Goal: Information Seeking & Learning: Learn about a topic

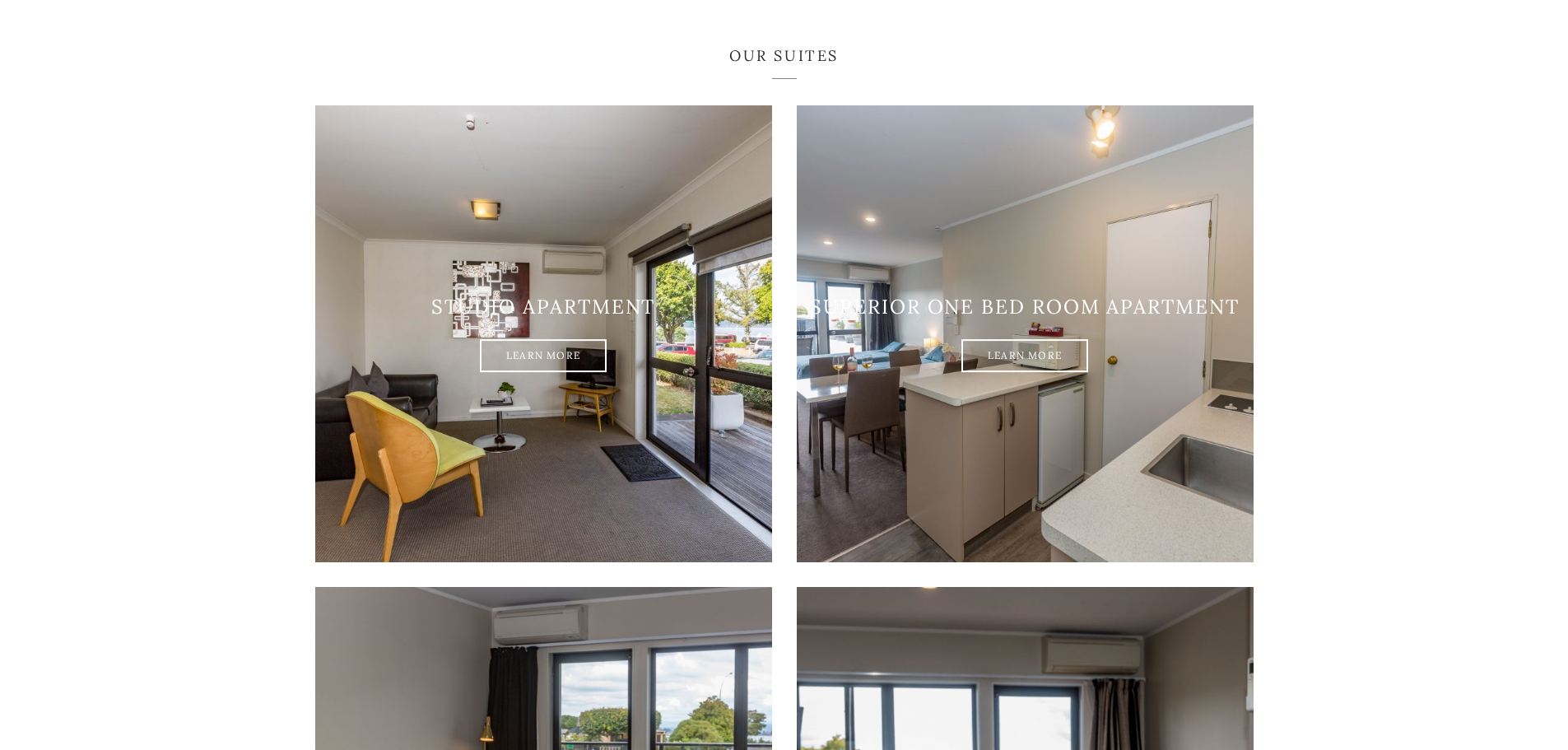
scroll to position [1071, 0]
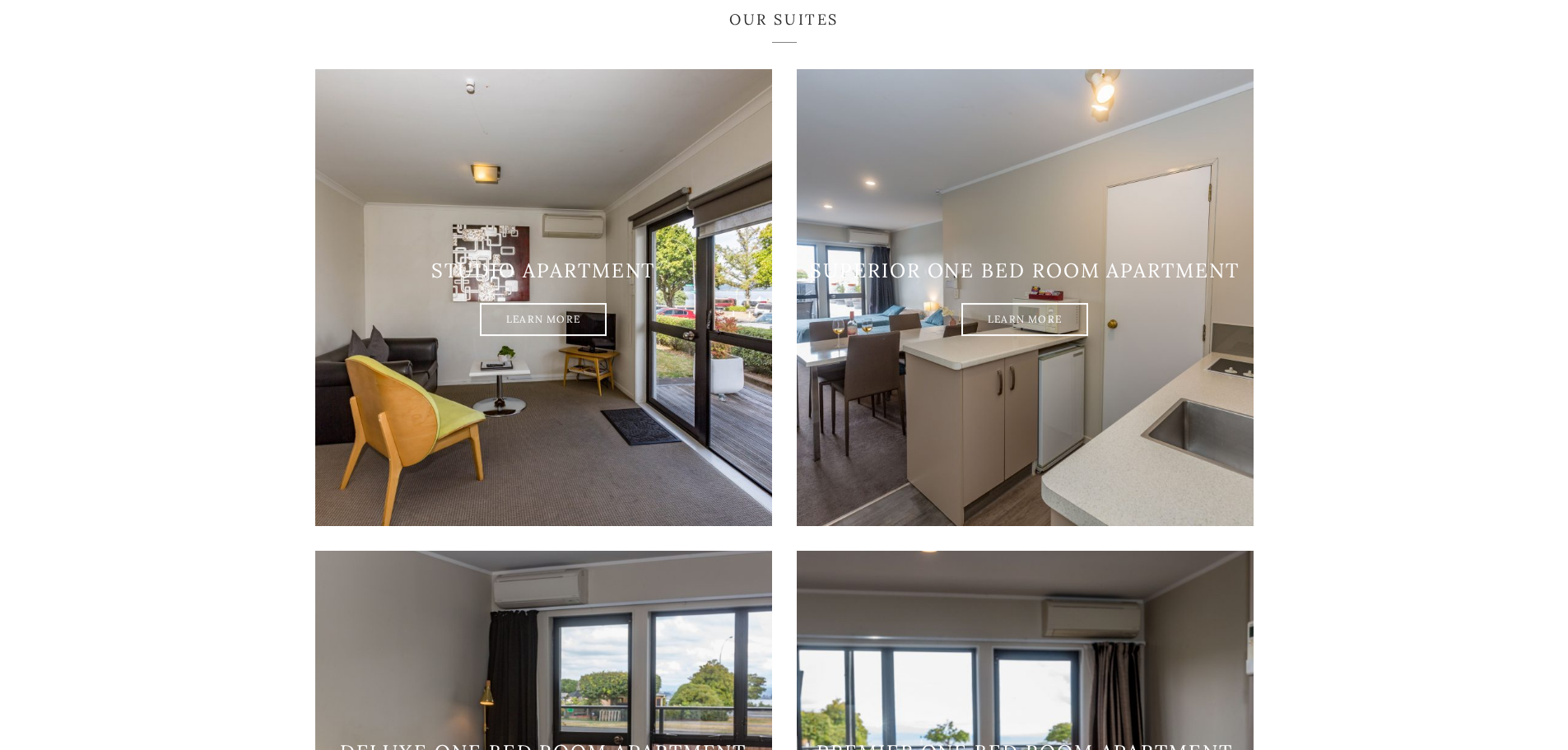
click at [527, 259] on h3 "Studio Apartment" at bounding box center [544, 271] width 457 height 24
click at [550, 304] on link "Learn More" at bounding box center [543, 320] width 127 height 33
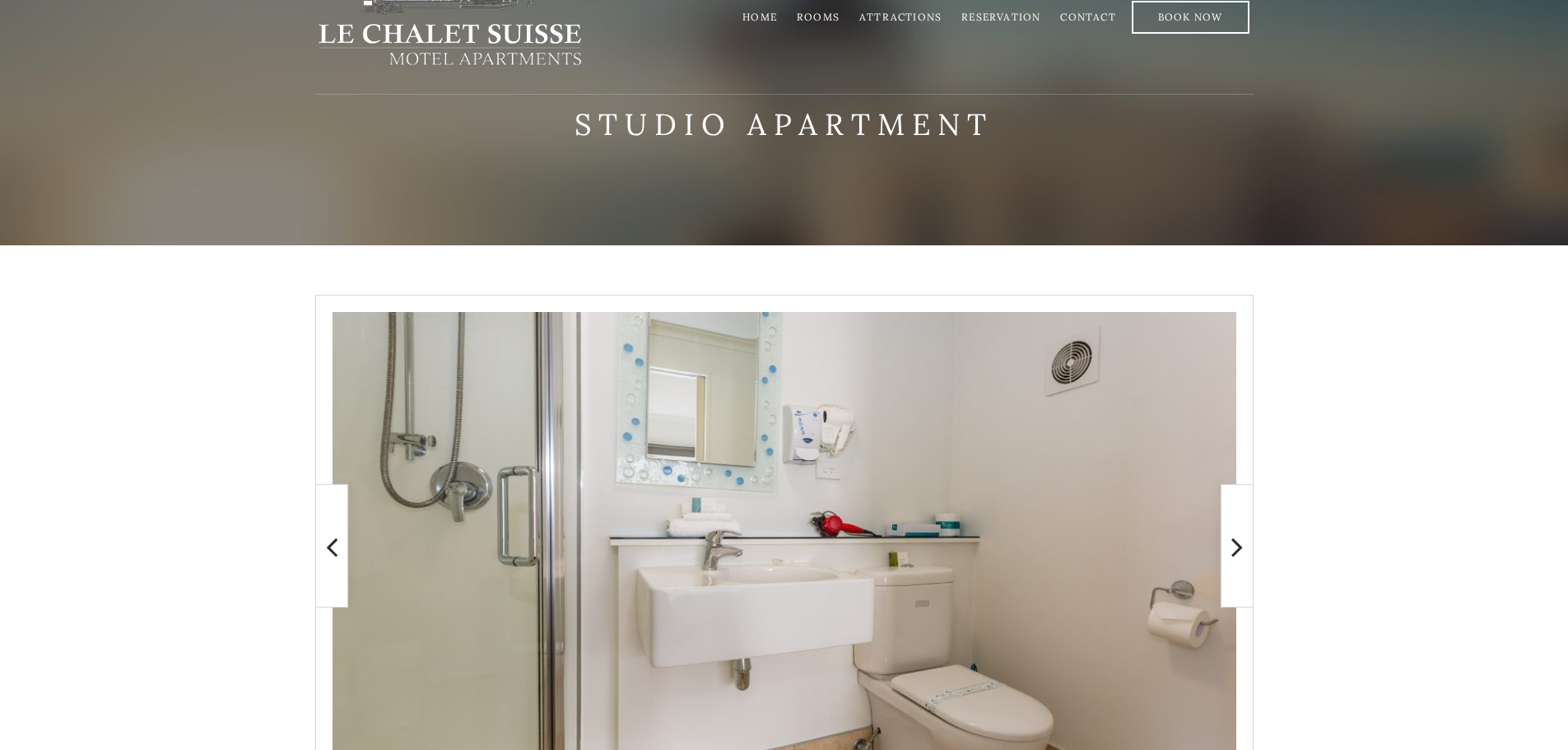
scroll to position [329, 0]
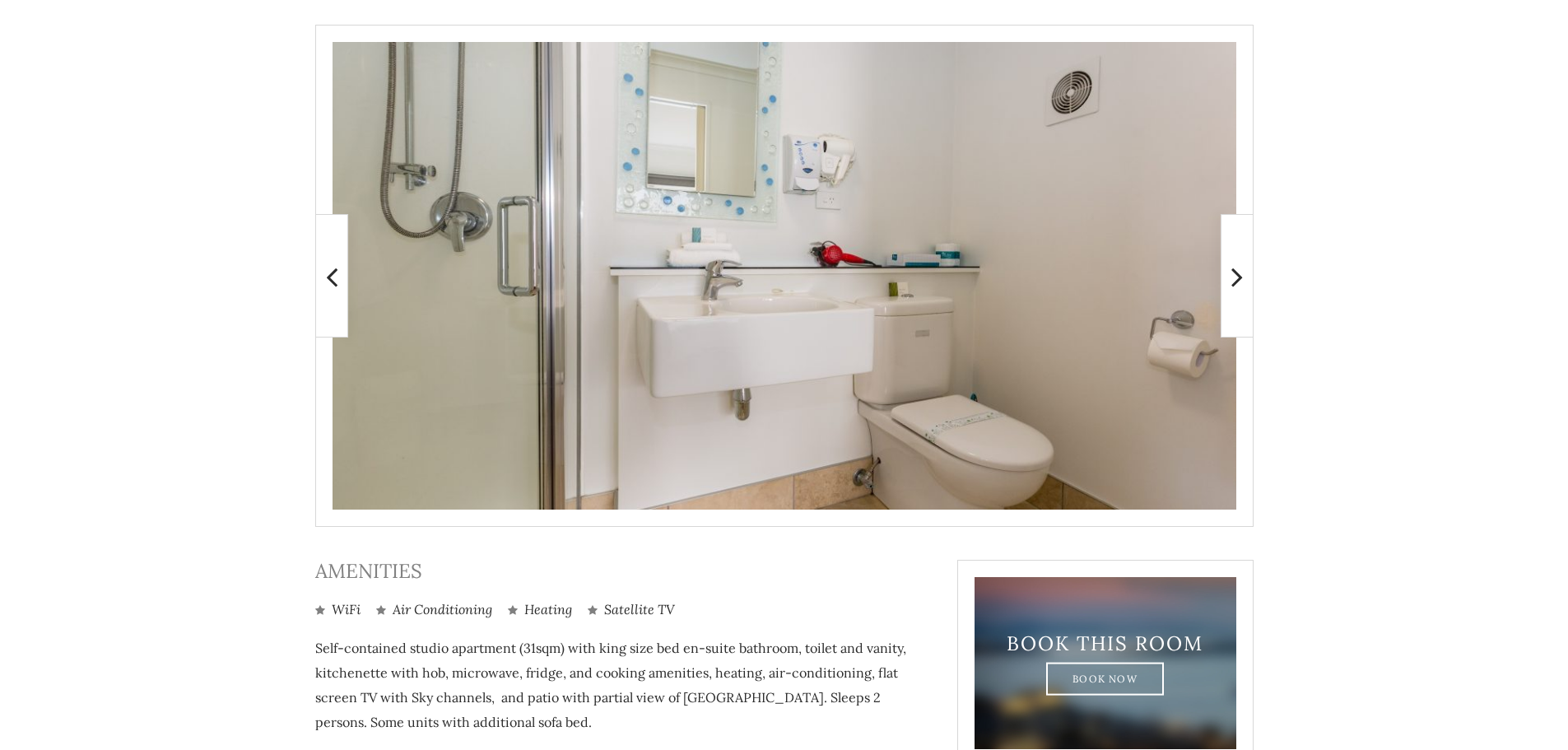
click at [1237, 286] on icon at bounding box center [1237, 276] width 12 height 33
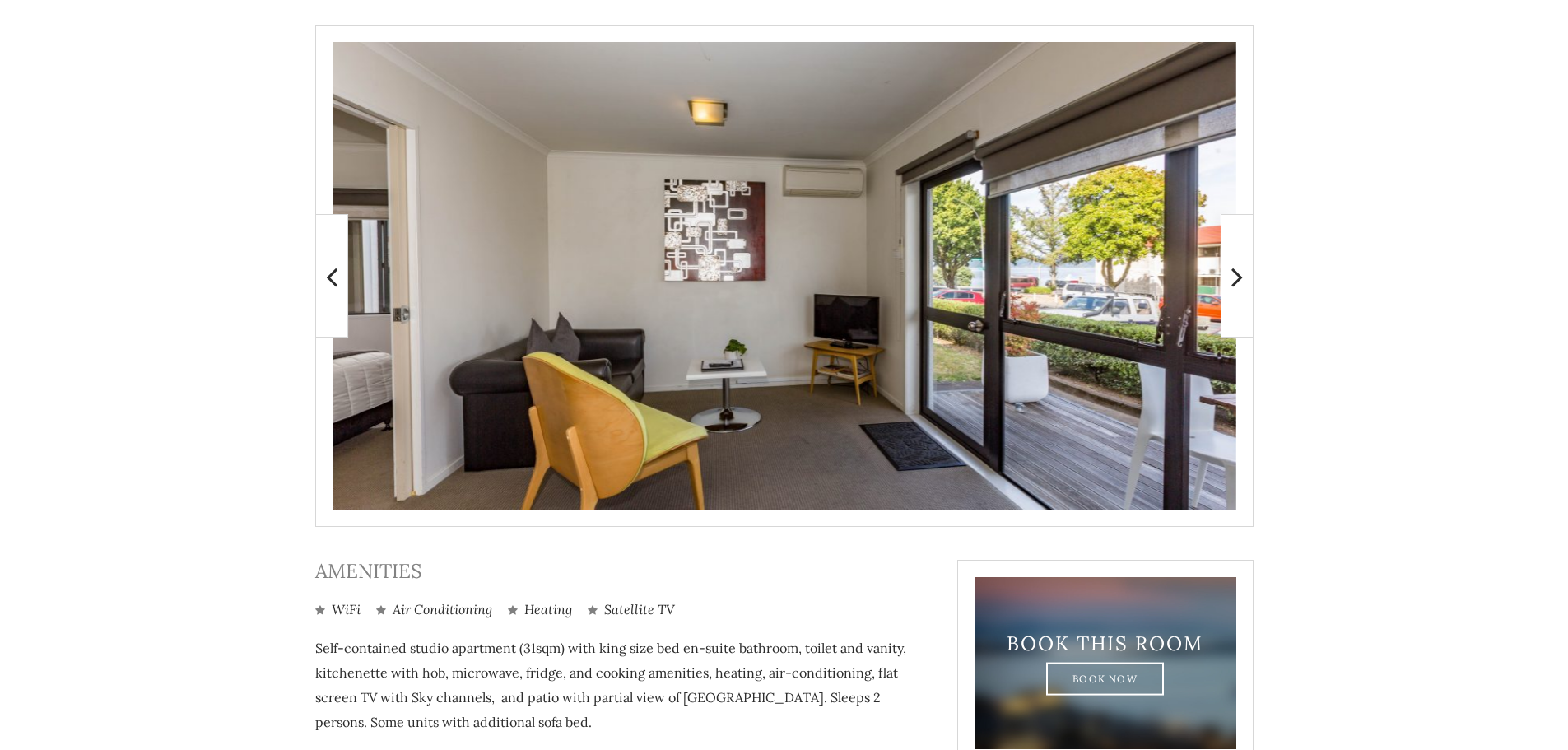
click at [1238, 285] on icon at bounding box center [1237, 276] width 12 height 33
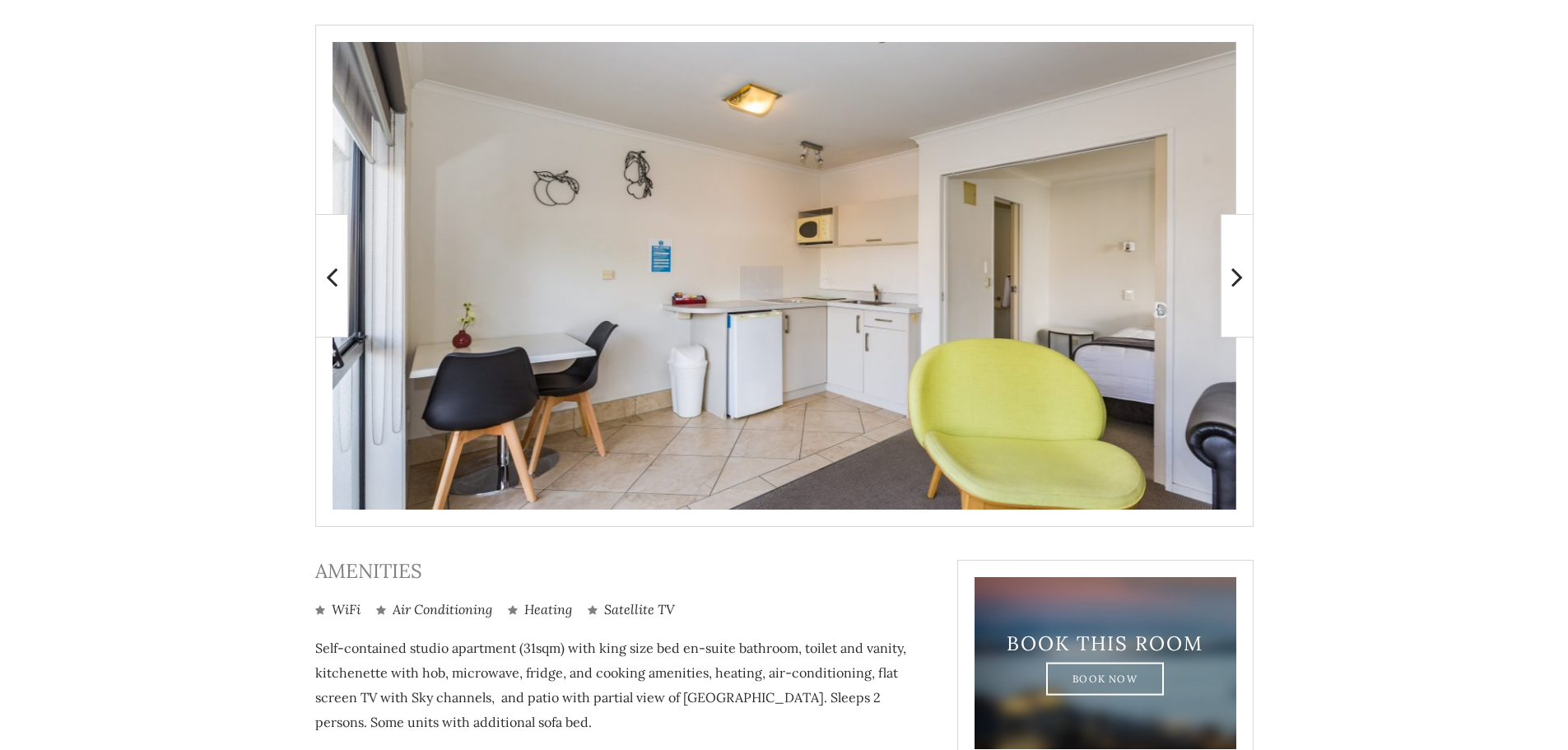
click at [1238, 285] on icon at bounding box center [1237, 276] width 12 height 33
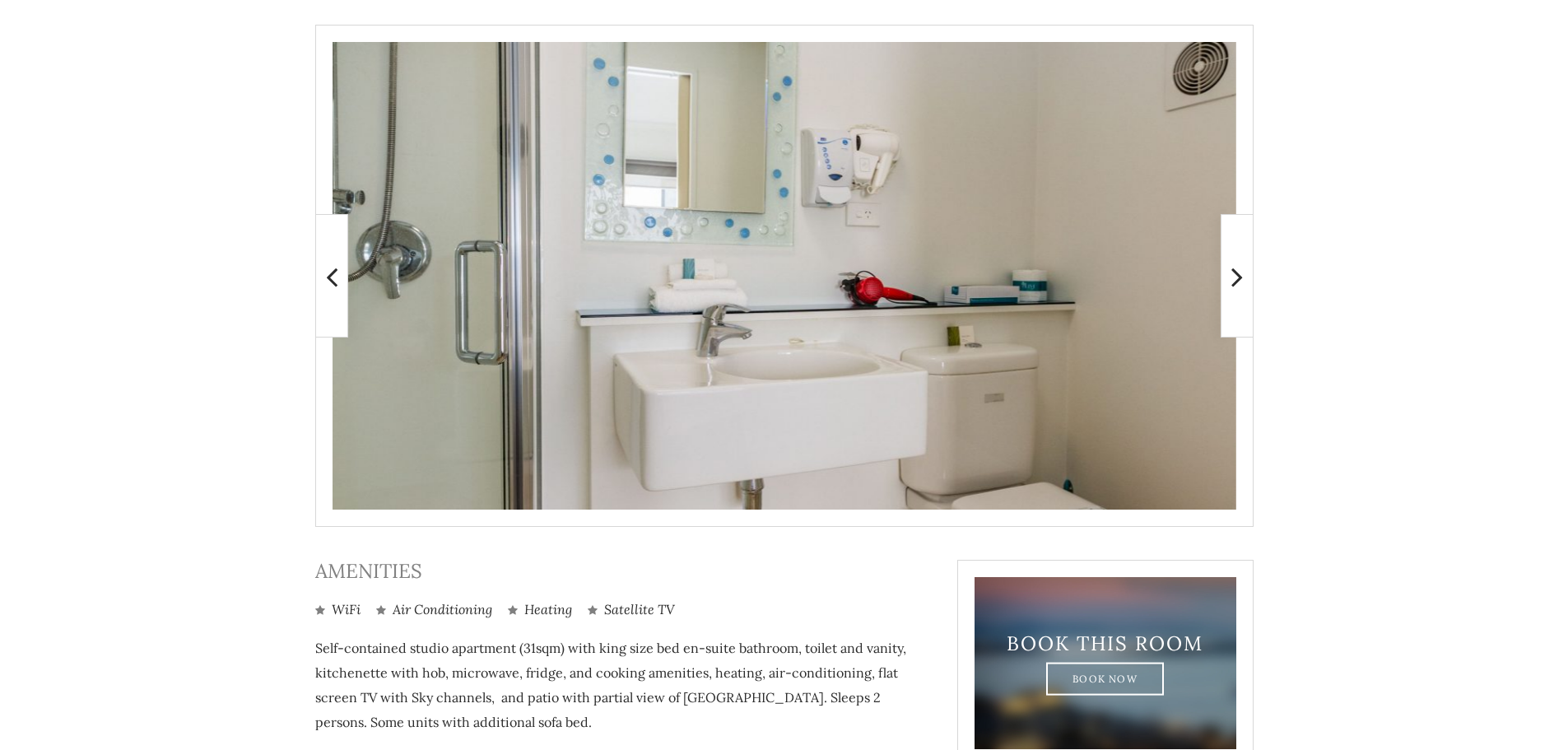
click at [1239, 285] on icon at bounding box center [1237, 276] width 12 height 33
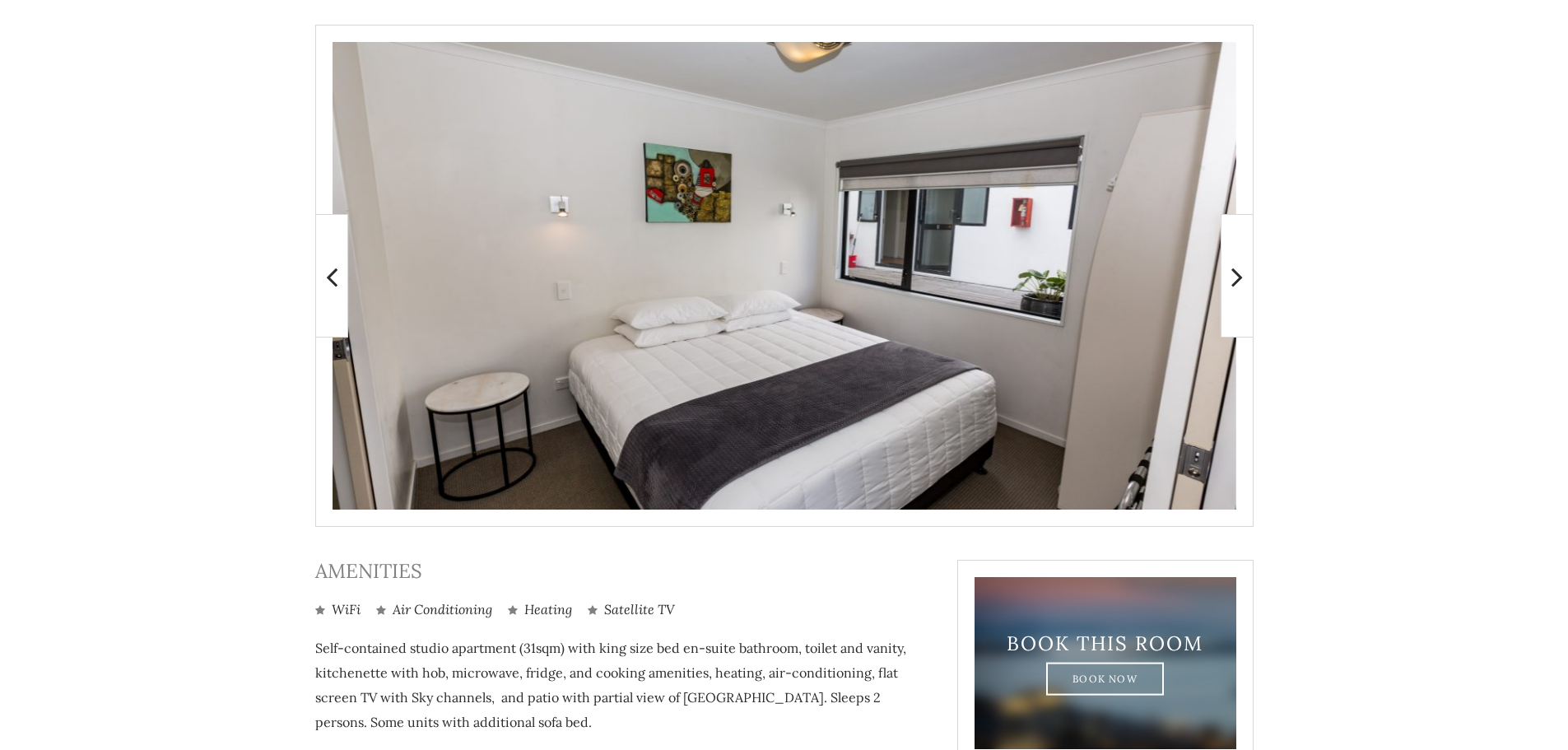
click at [1239, 285] on icon at bounding box center [1237, 276] width 12 height 33
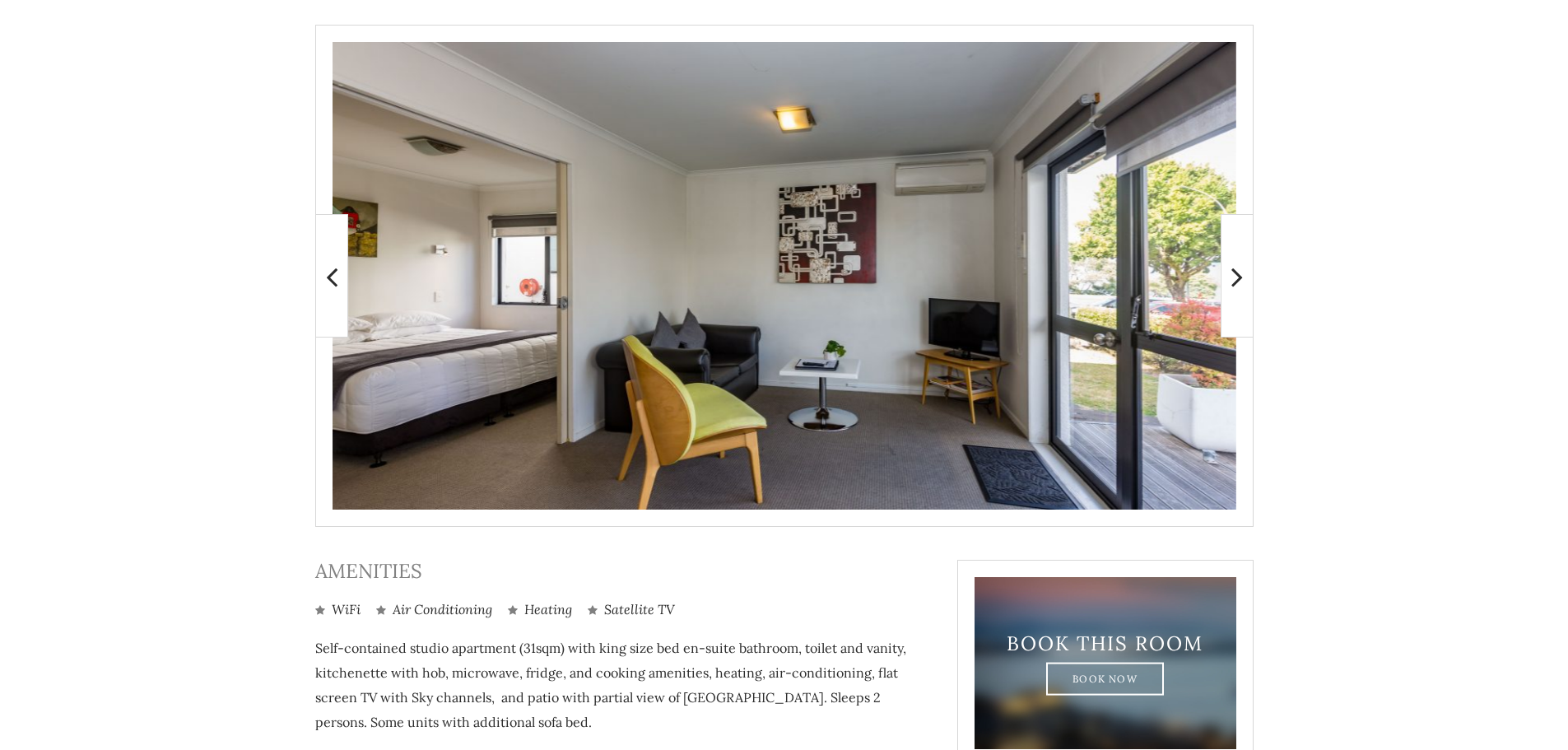
click at [1239, 285] on icon at bounding box center [1237, 276] width 12 height 33
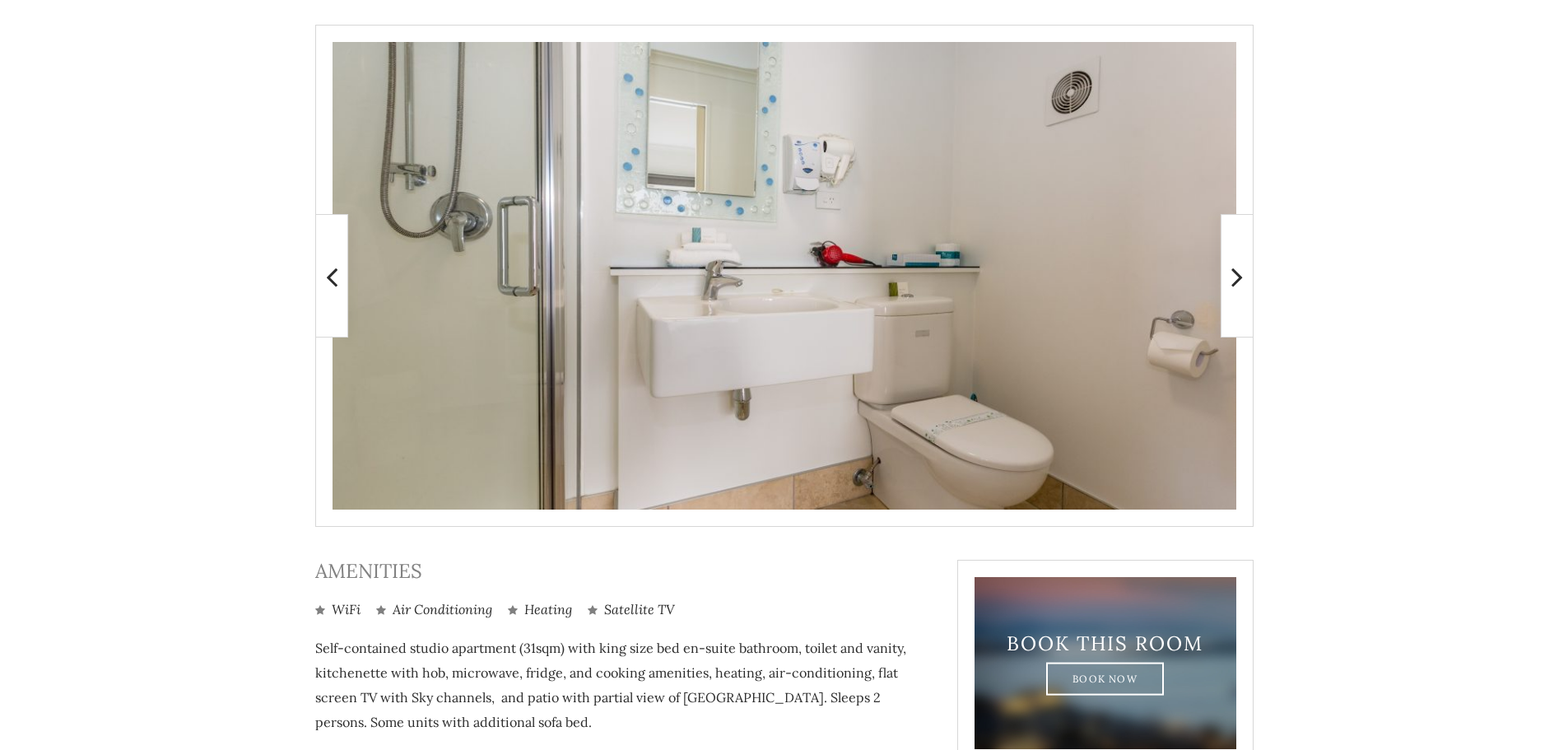
click at [1239, 285] on icon at bounding box center [1237, 276] width 12 height 33
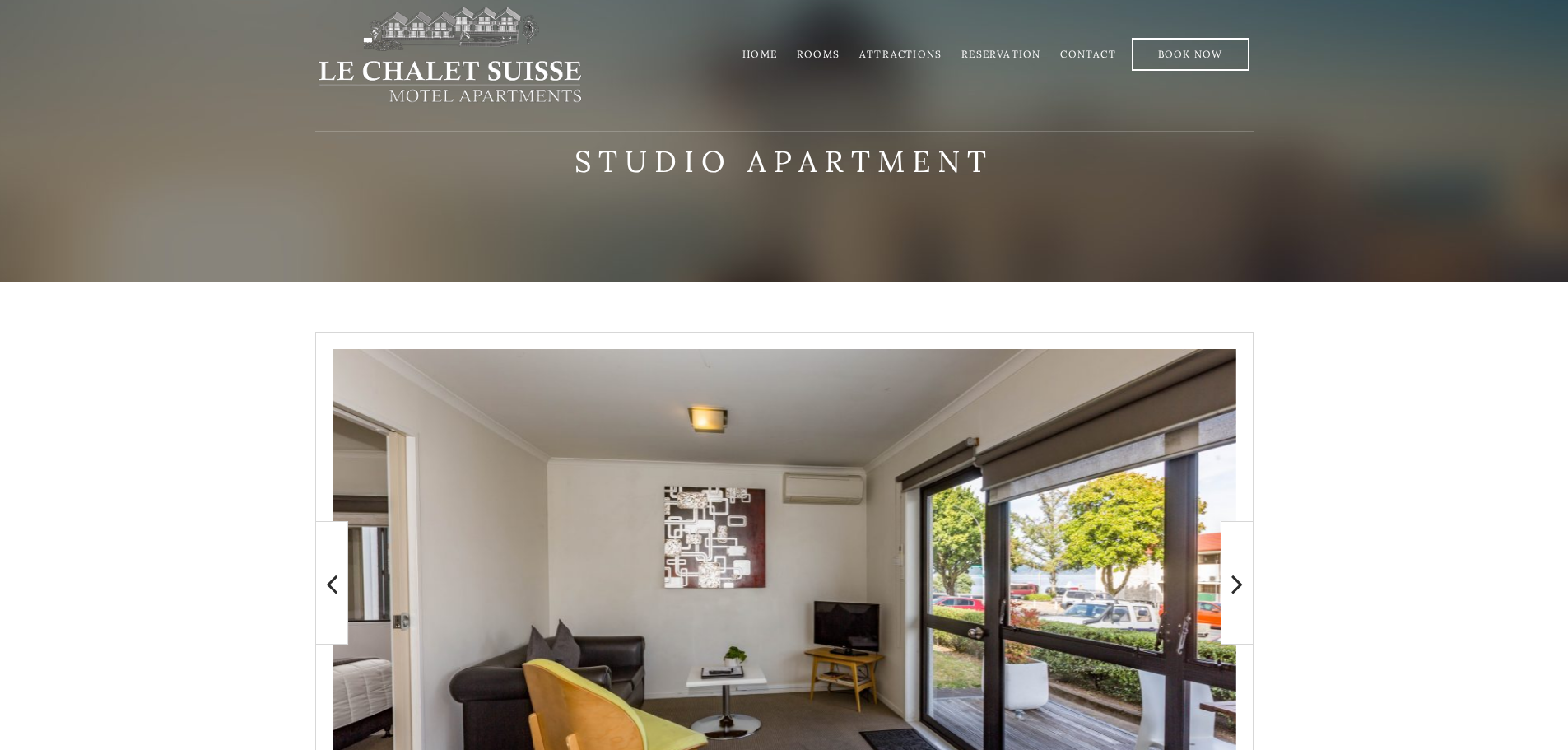
scroll to position [0, 0]
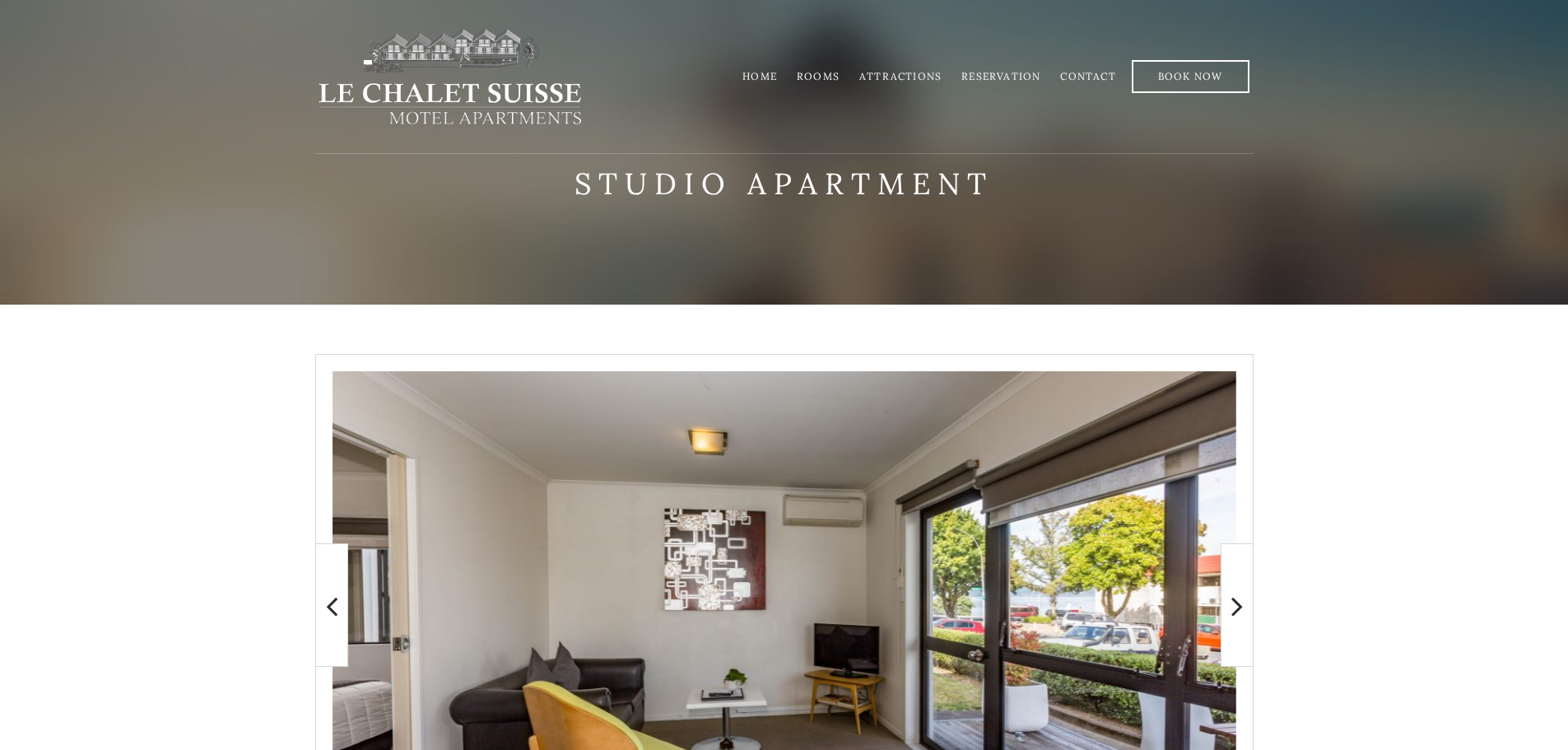
click at [770, 75] on link "Home" at bounding box center [759, 76] width 35 height 13
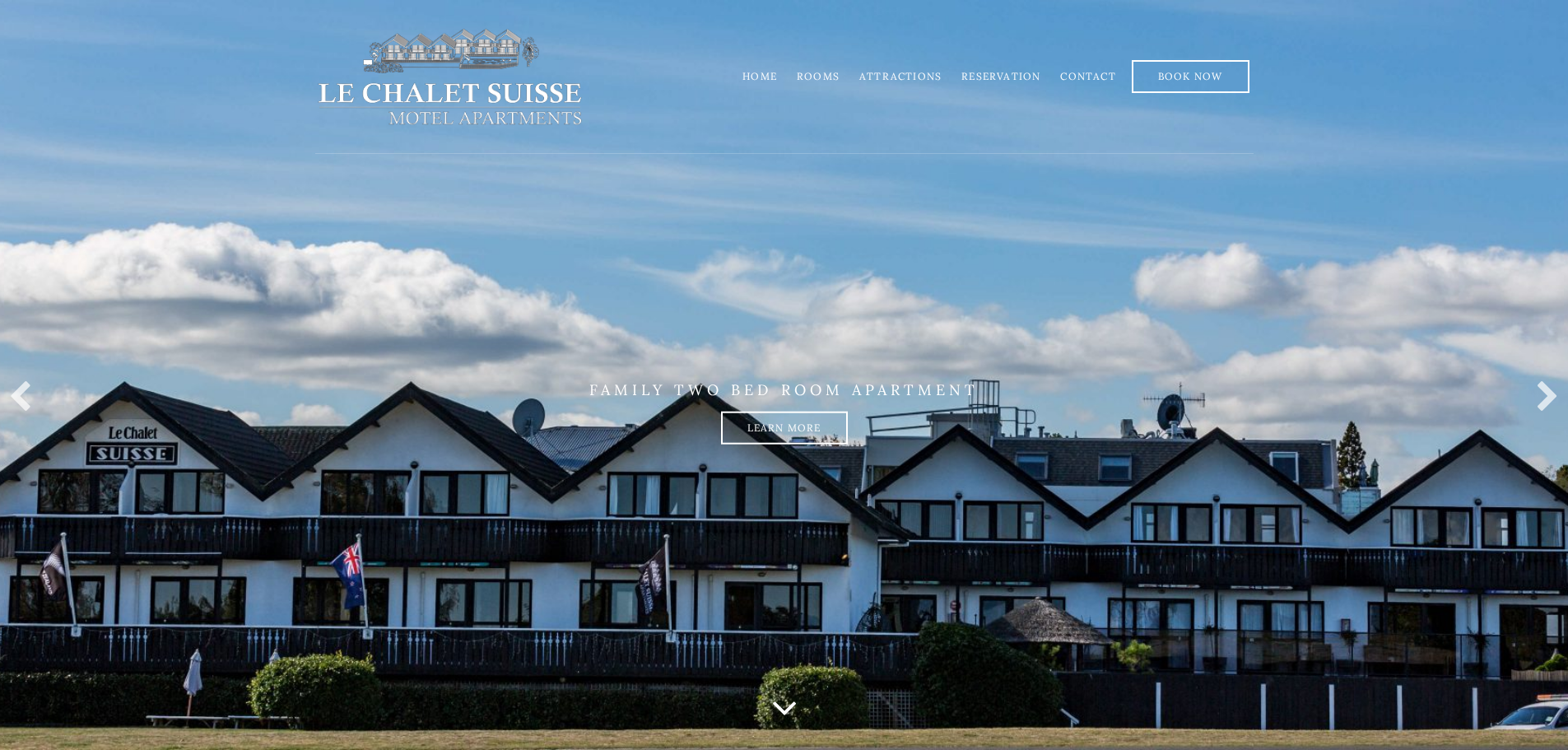
click at [1086, 74] on link "Contact" at bounding box center [1087, 76] width 55 height 13
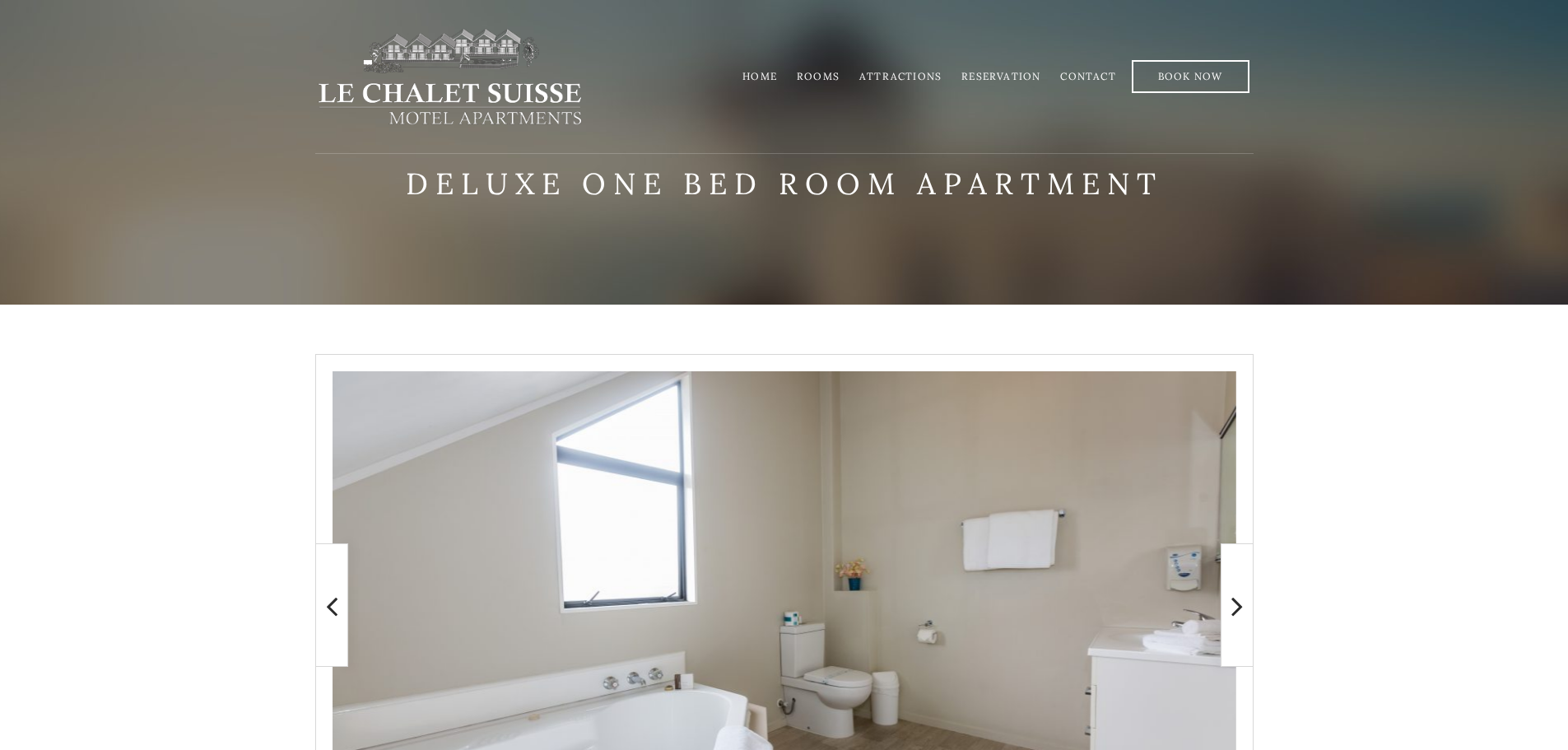
scroll to position [393, 0]
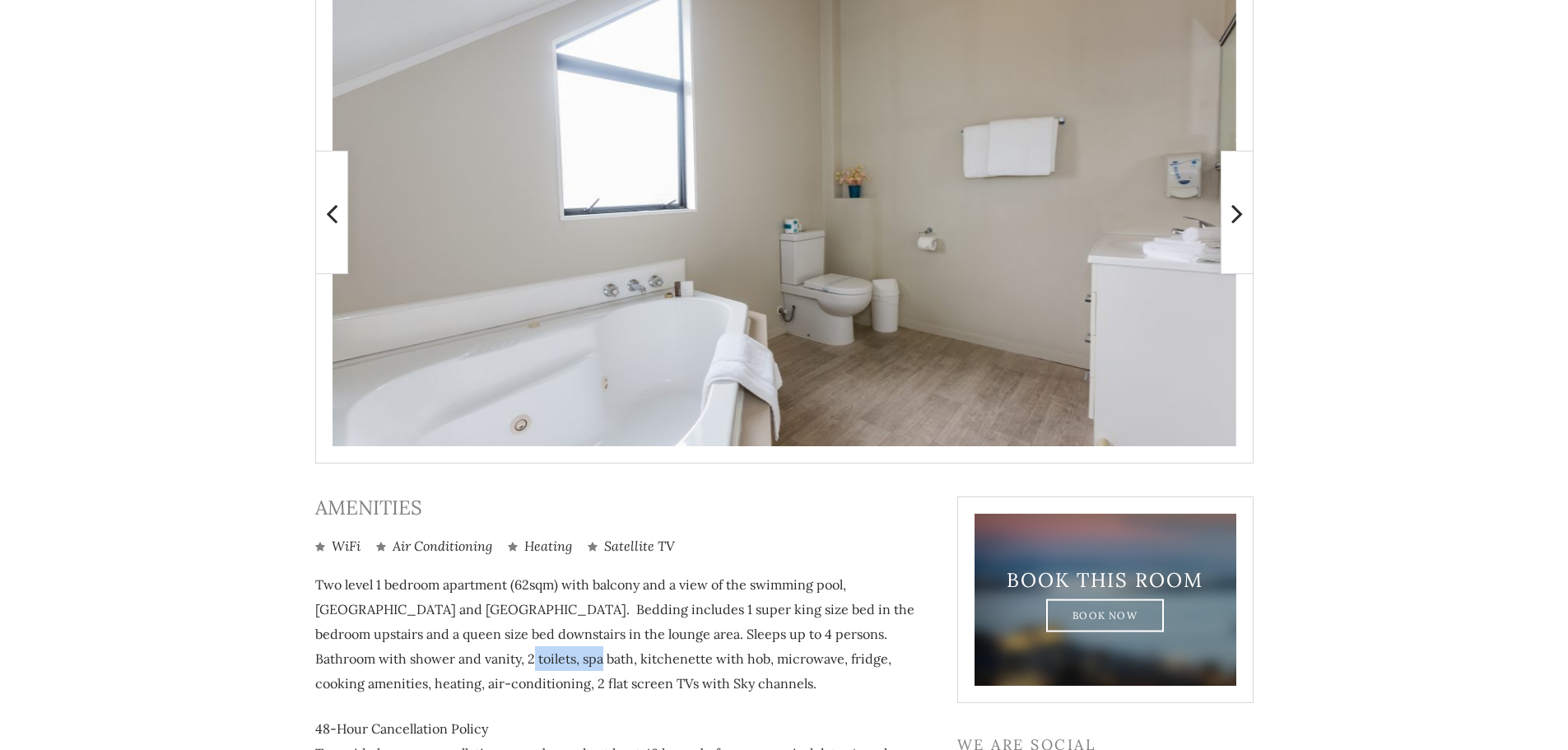
click at [1239, 213] on icon at bounding box center [1237, 213] width 12 height 33
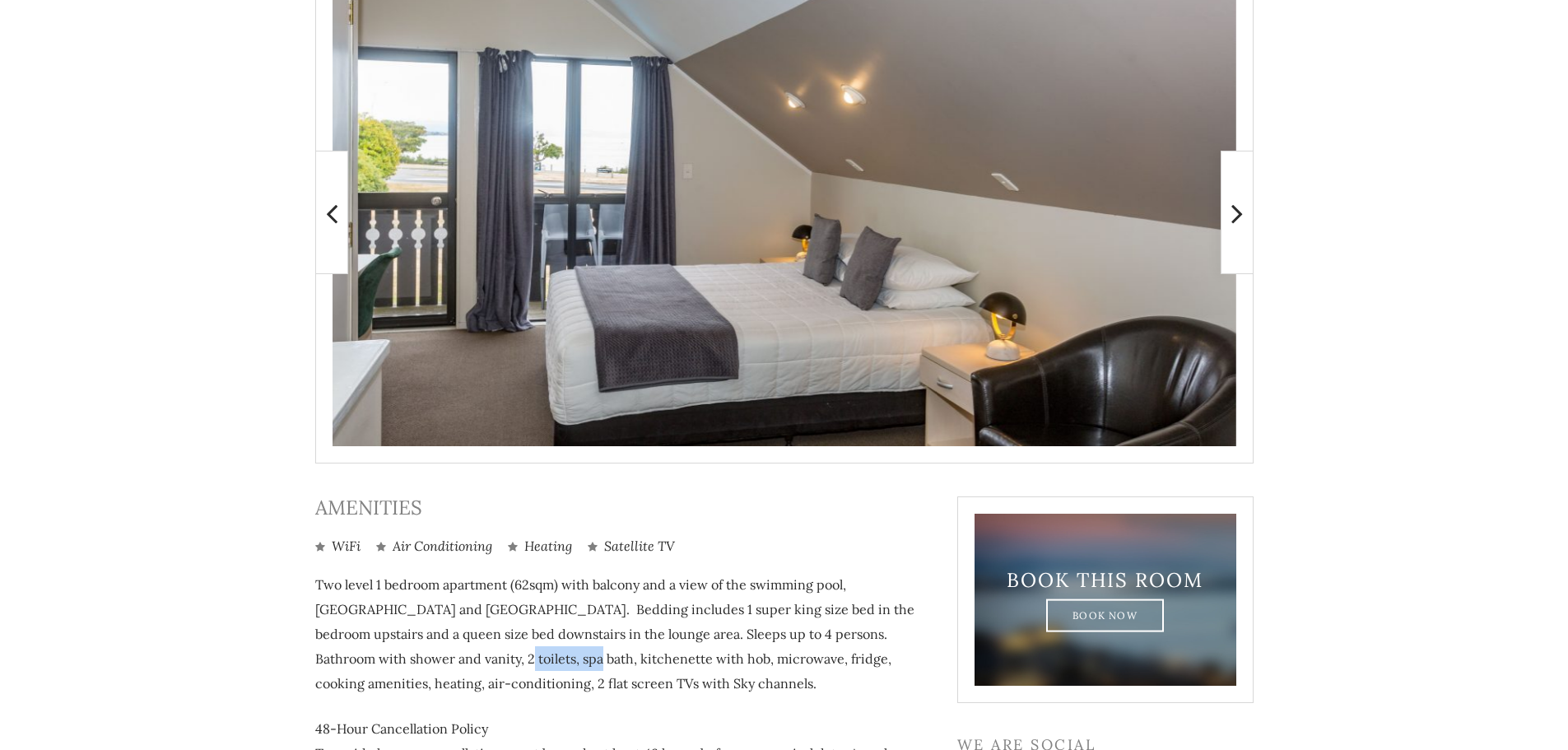
click at [1239, 213] on icon at bounding box center [1237, 213] width 12 height 33
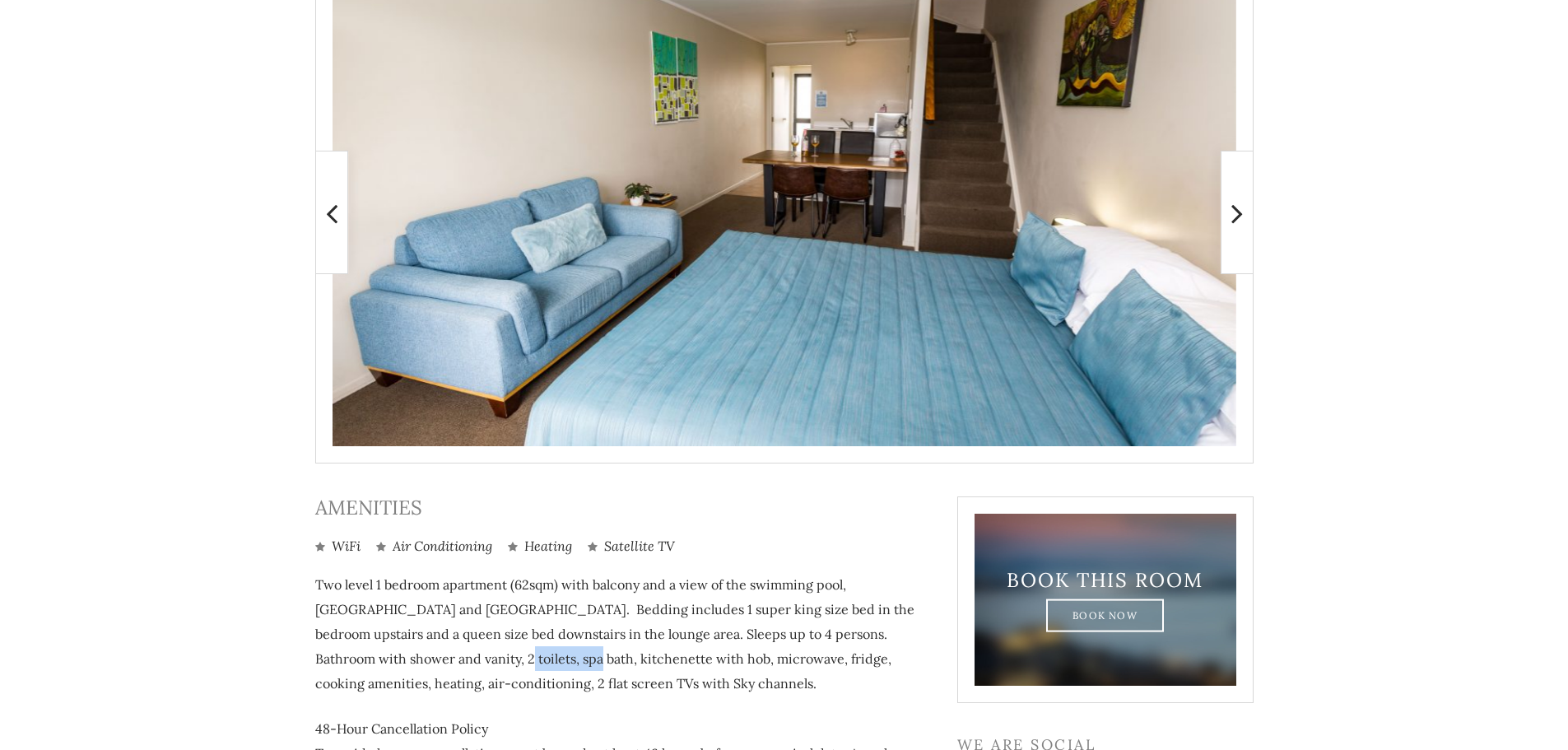
click at [1239, 213] on icon at bounding box center [1237, 213] width 12 height 33
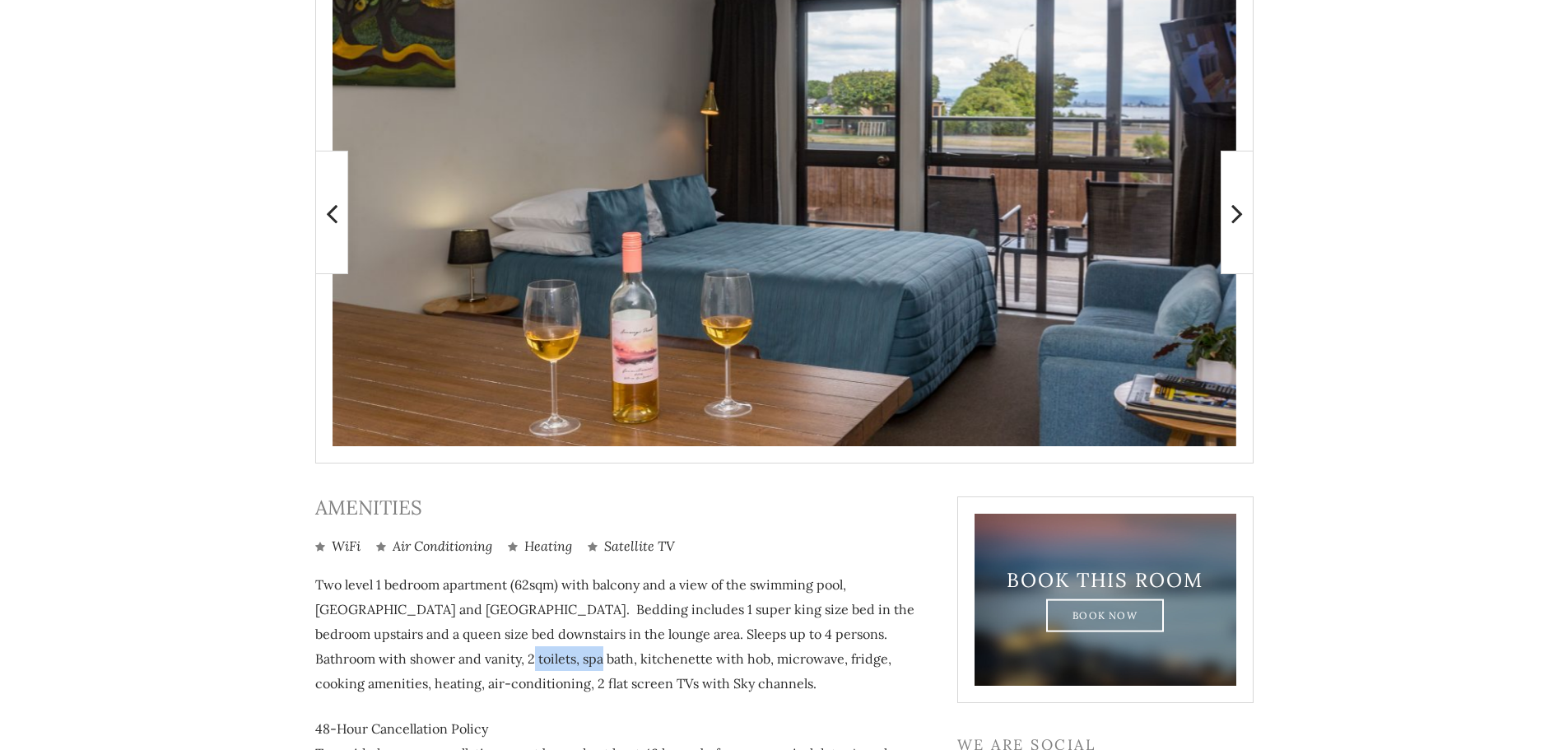
click at [1239, 213] on icon at bounding box center [1237, 213] width 12 height 33
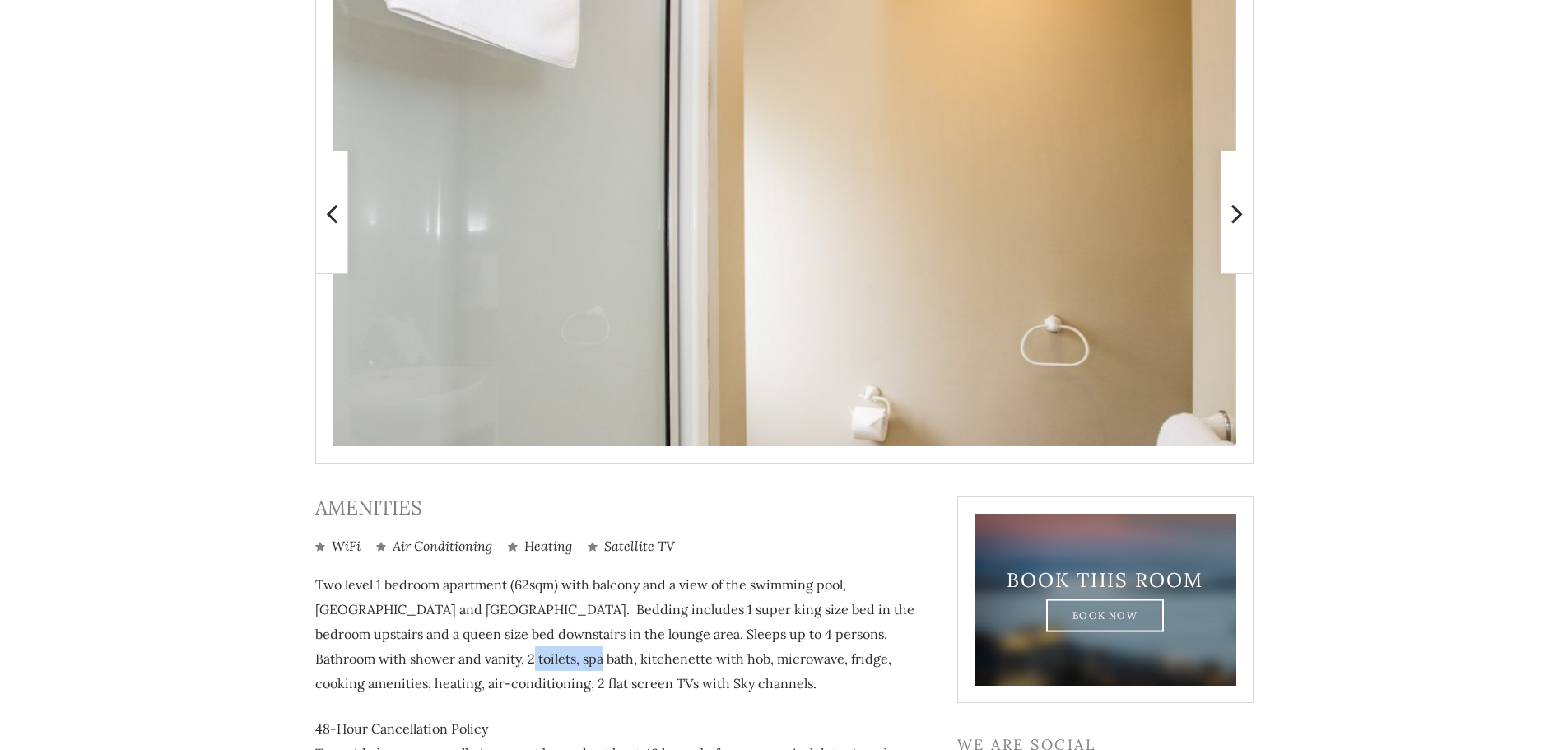
click at [1239, 213] on icon at bounding box center [1237, 213] width 12 height 33
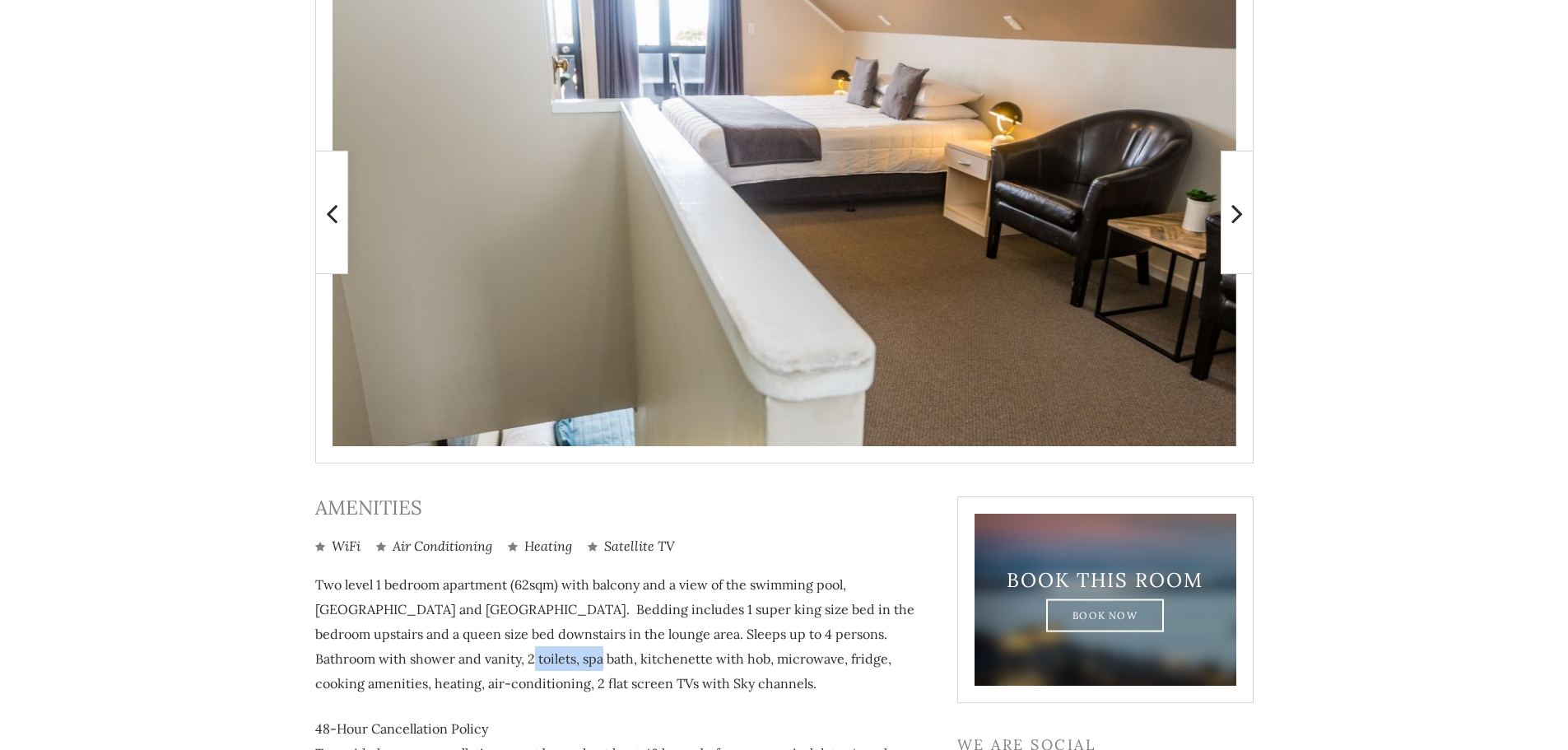
click at [1239, 213] on icon at bounding box center [1237, 213] width 12 height 33
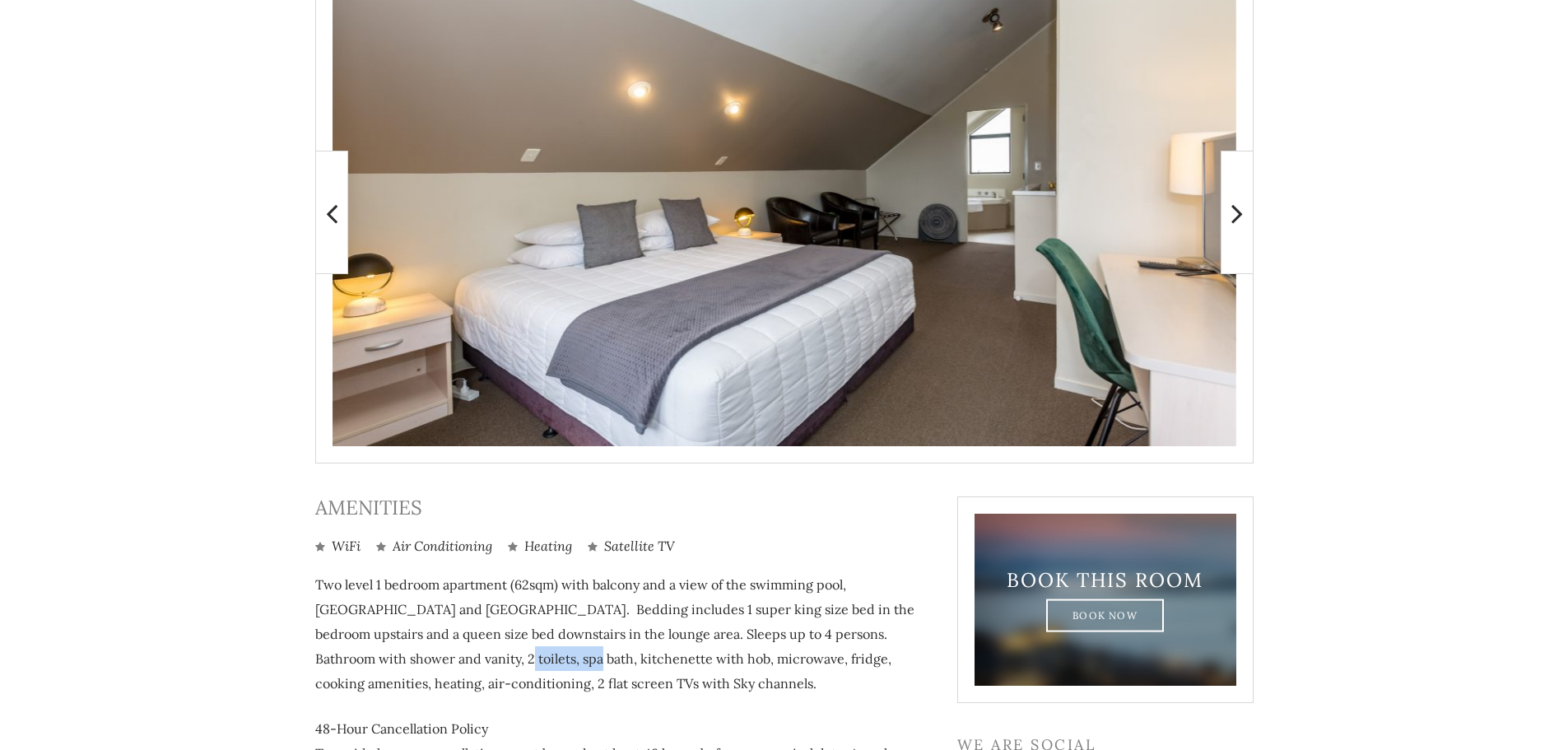
click at [1239, 213] on icon at bounding box center [1237, 213] width 12 height 33
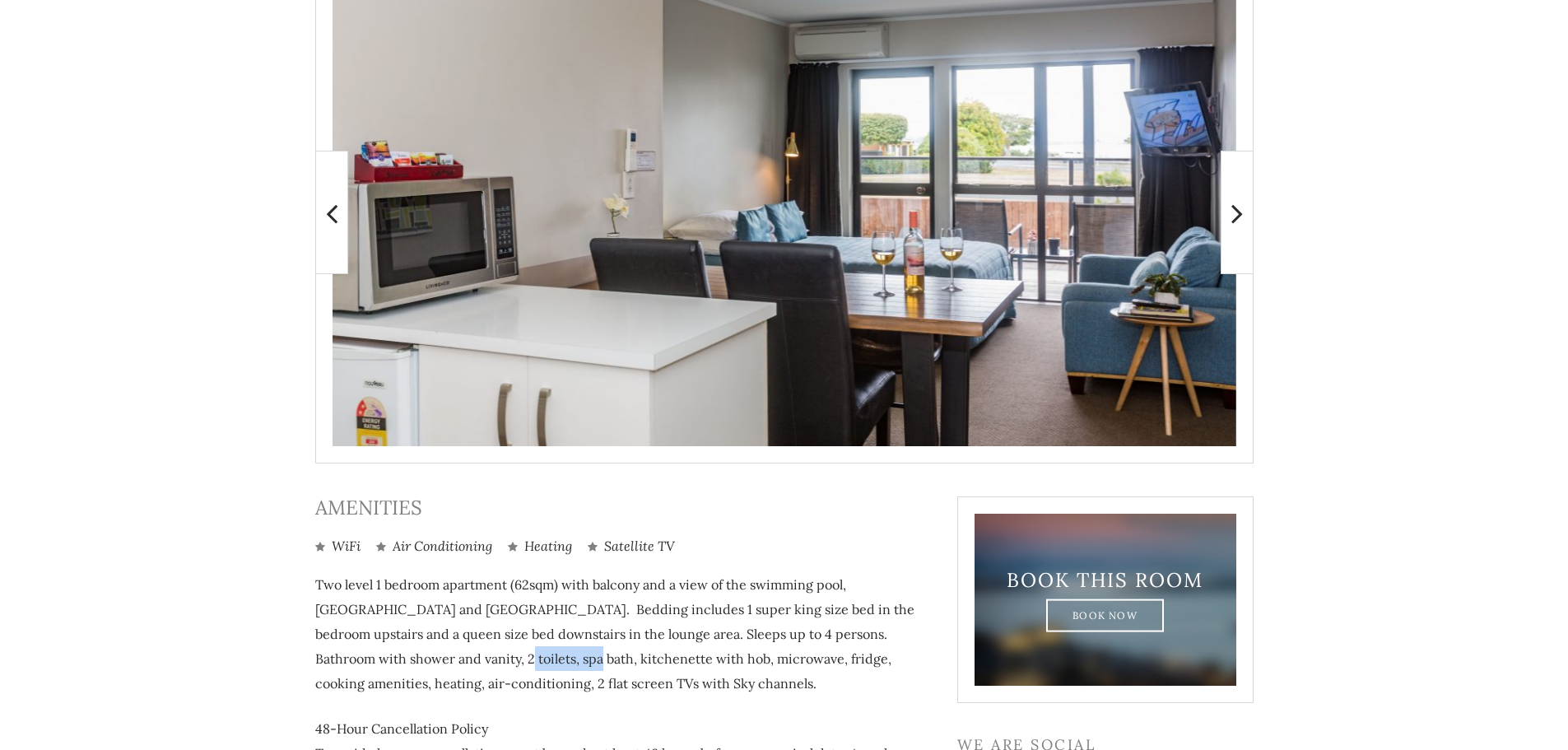
click at [1239, 213] on icon at bounding box center [1237, 213] width 12 height 33
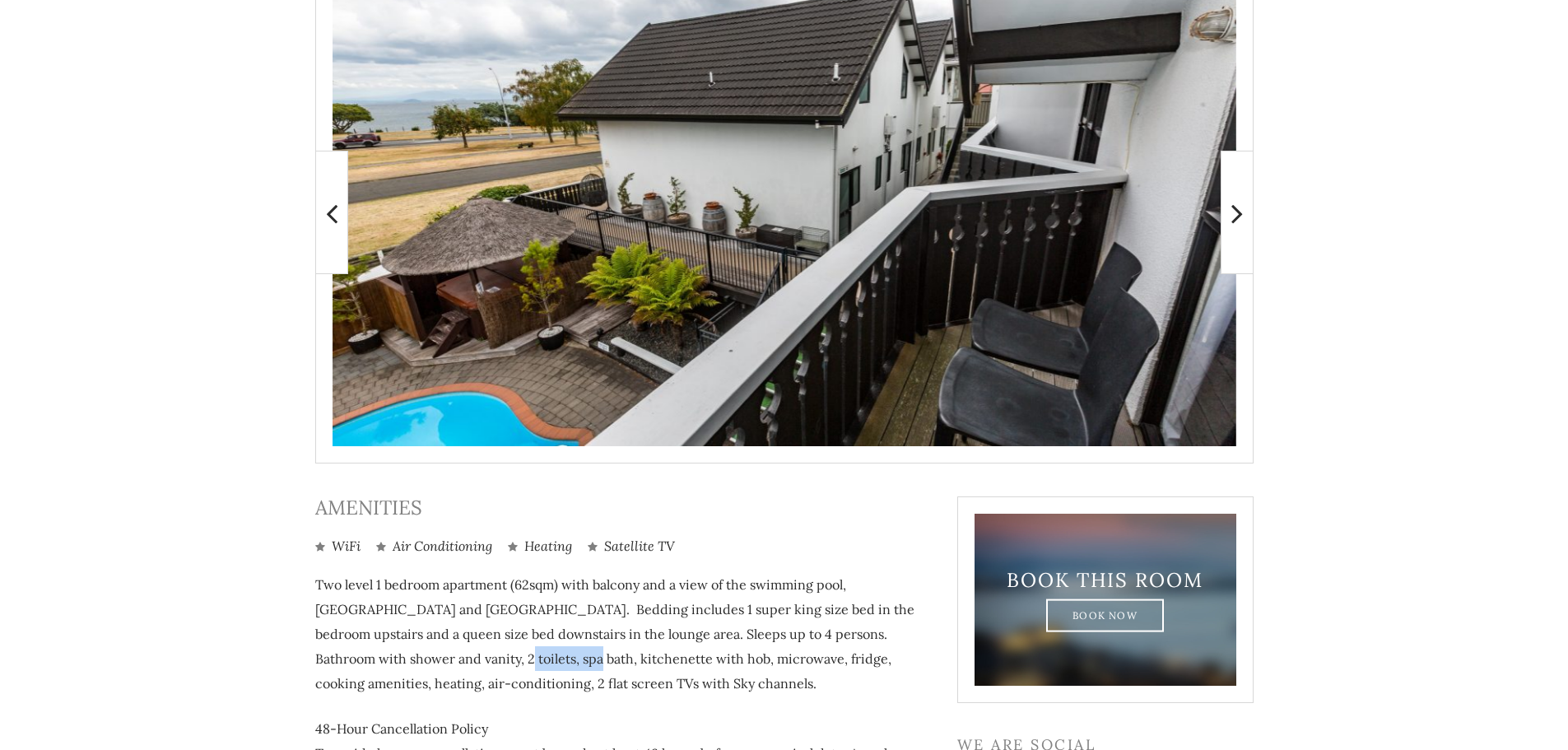
scroll to position [475, 0]
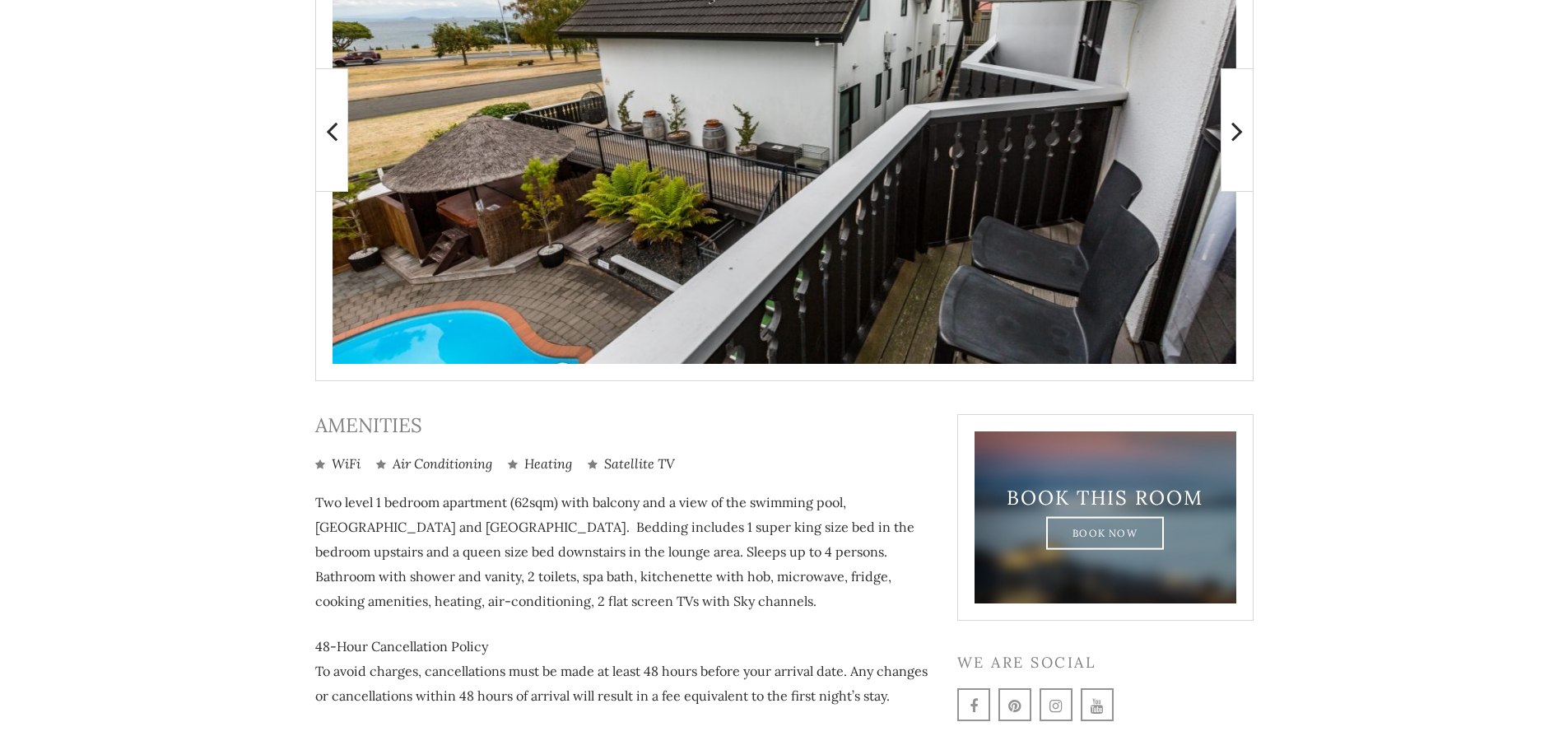
click at [462, 577] on p "Two level 1 bedroom apartment (62sqm) with balcony and a view of the swimming p…" at bounding box center [624, 552] width 617 height 123
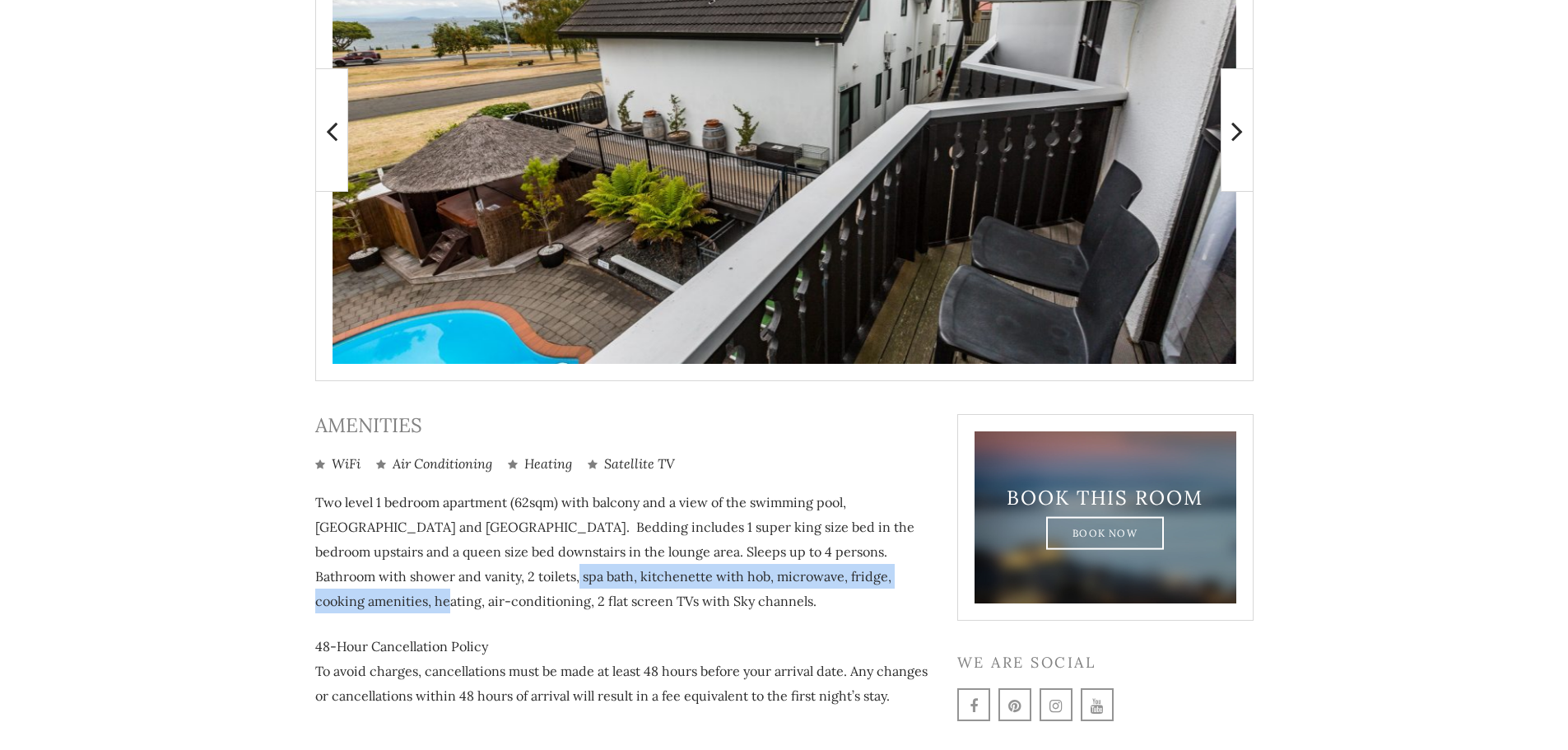
drag, startPoint x: 419, startPoint y: 574, endPoint x: 878, endPoint y: 585, distance: 459.1
click at [878, 585] on p "Two level 1 bedroom apartment (62sqm) with balcony and a view of the swimming p…" at bounding box center [624, 552] width 617 height 123
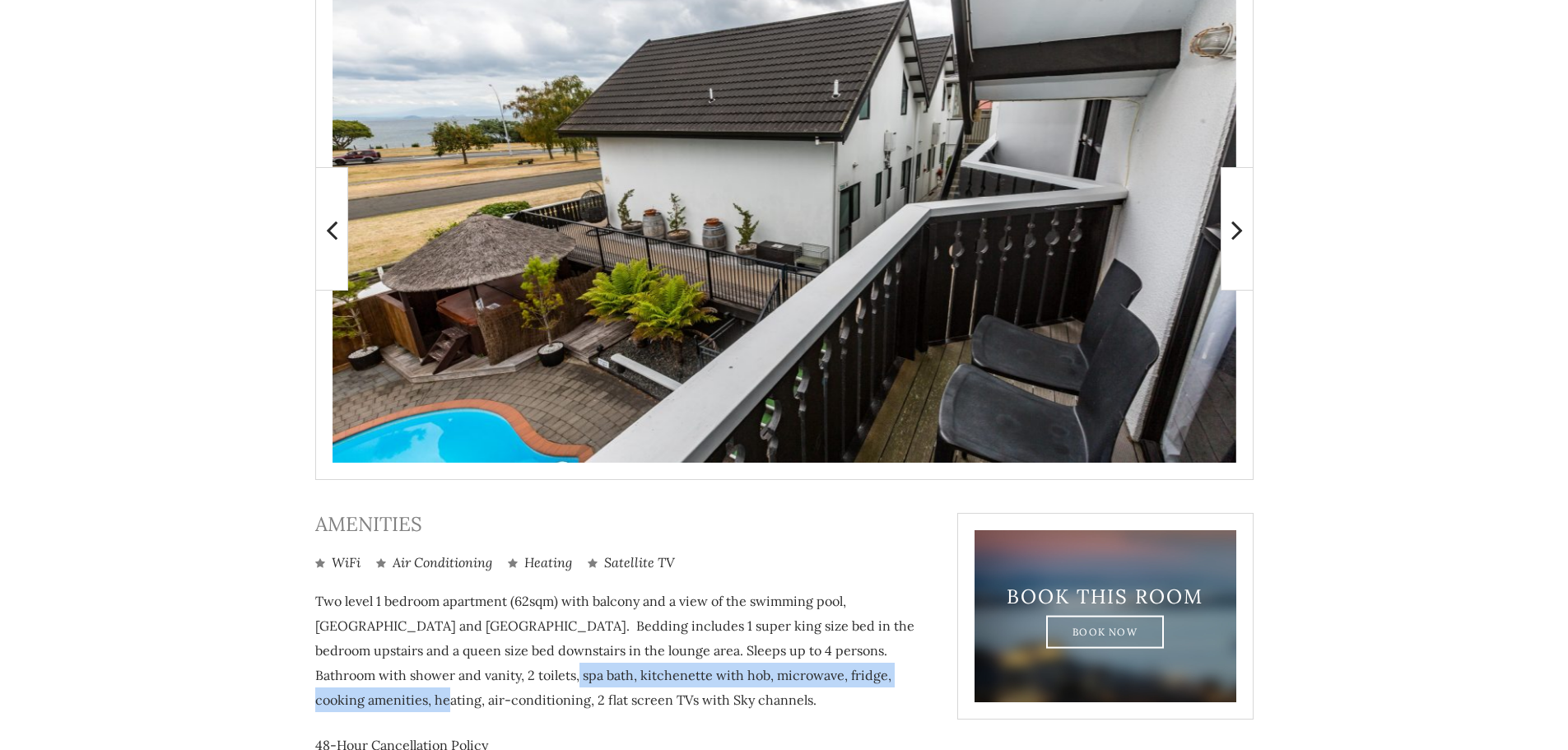
scroll to position [310, 0]
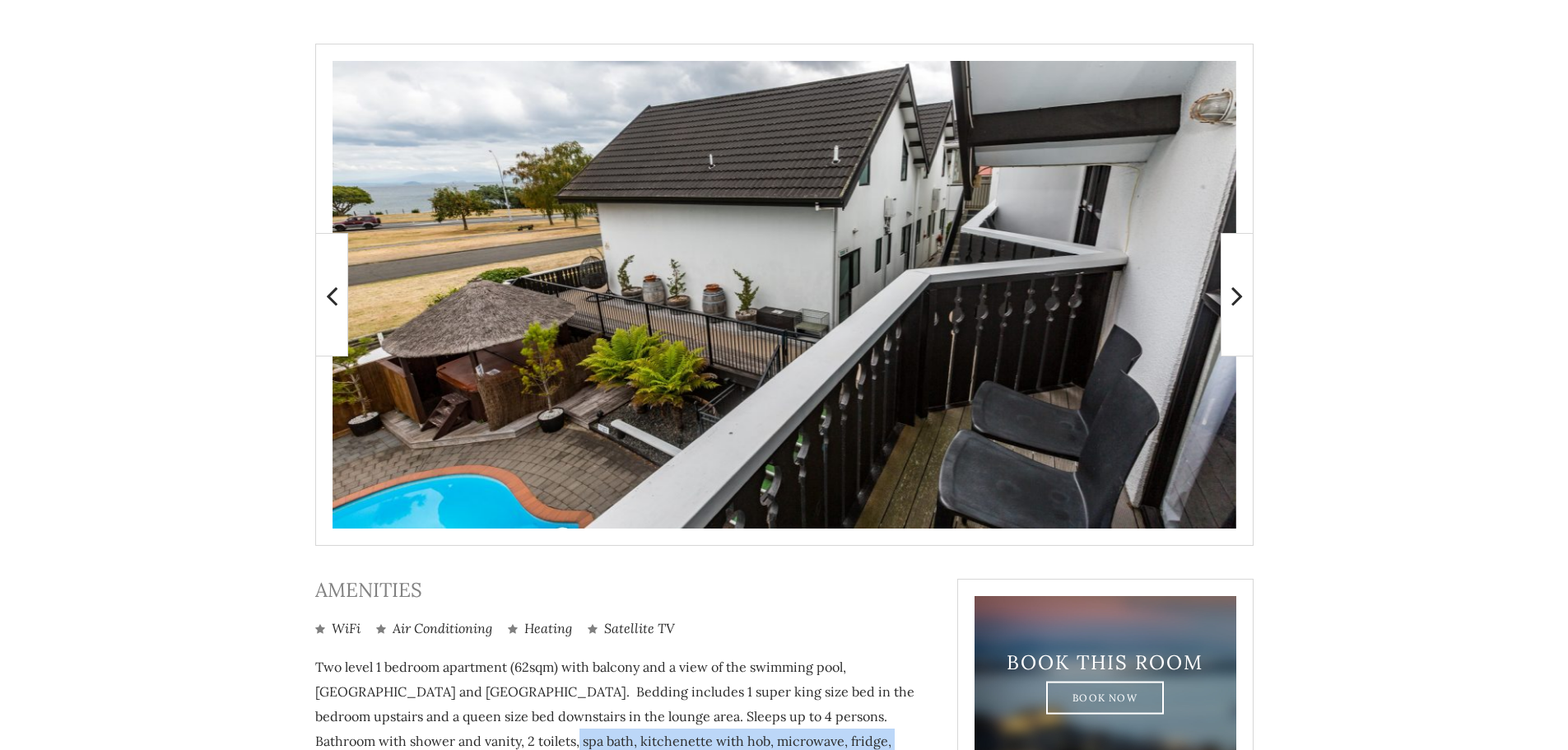
click at [1241, 292] on icon at bounding box center [1237, 295] width 12 height 33
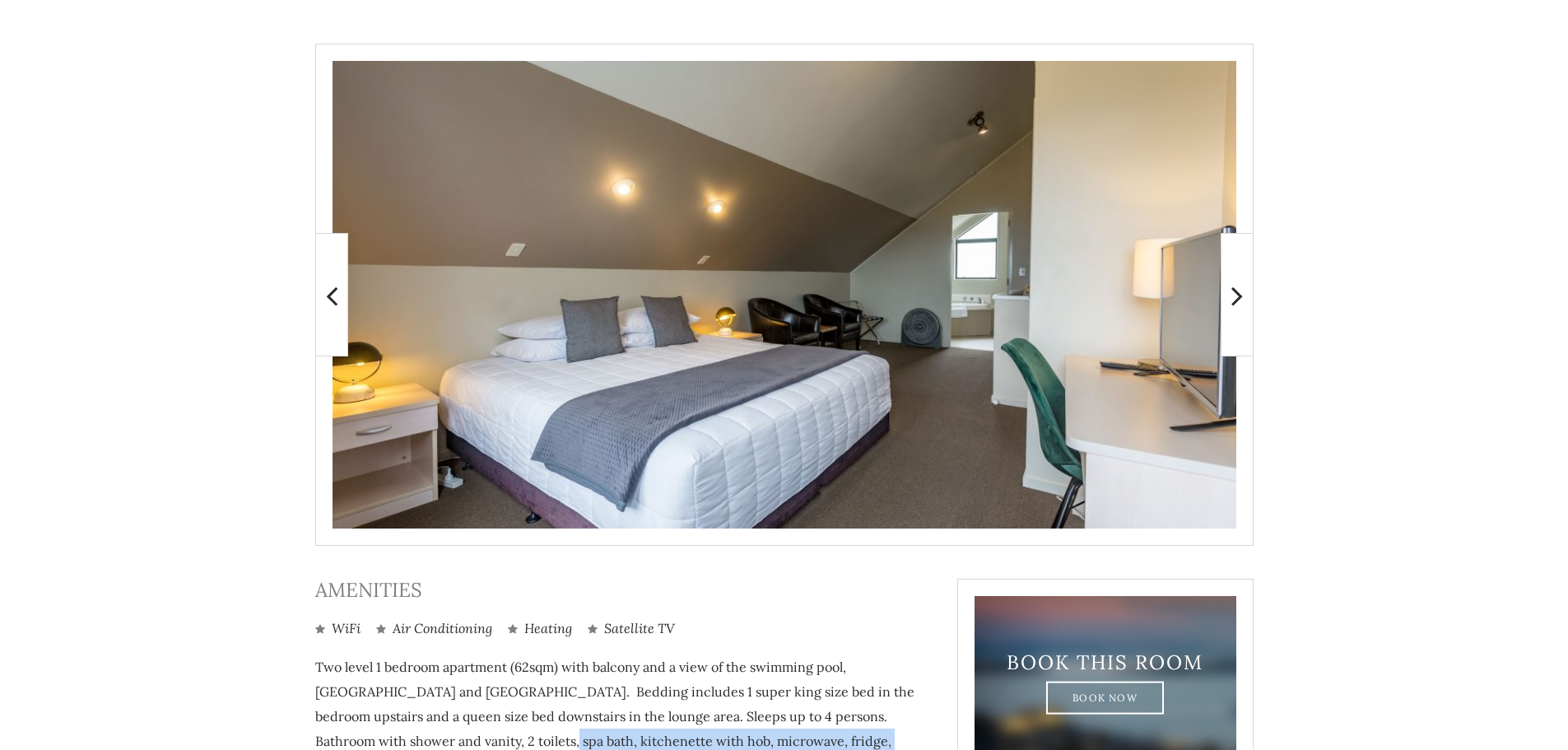
click at [1241, 292] on icon at bounding box center [1237, 295] width 12 height 33
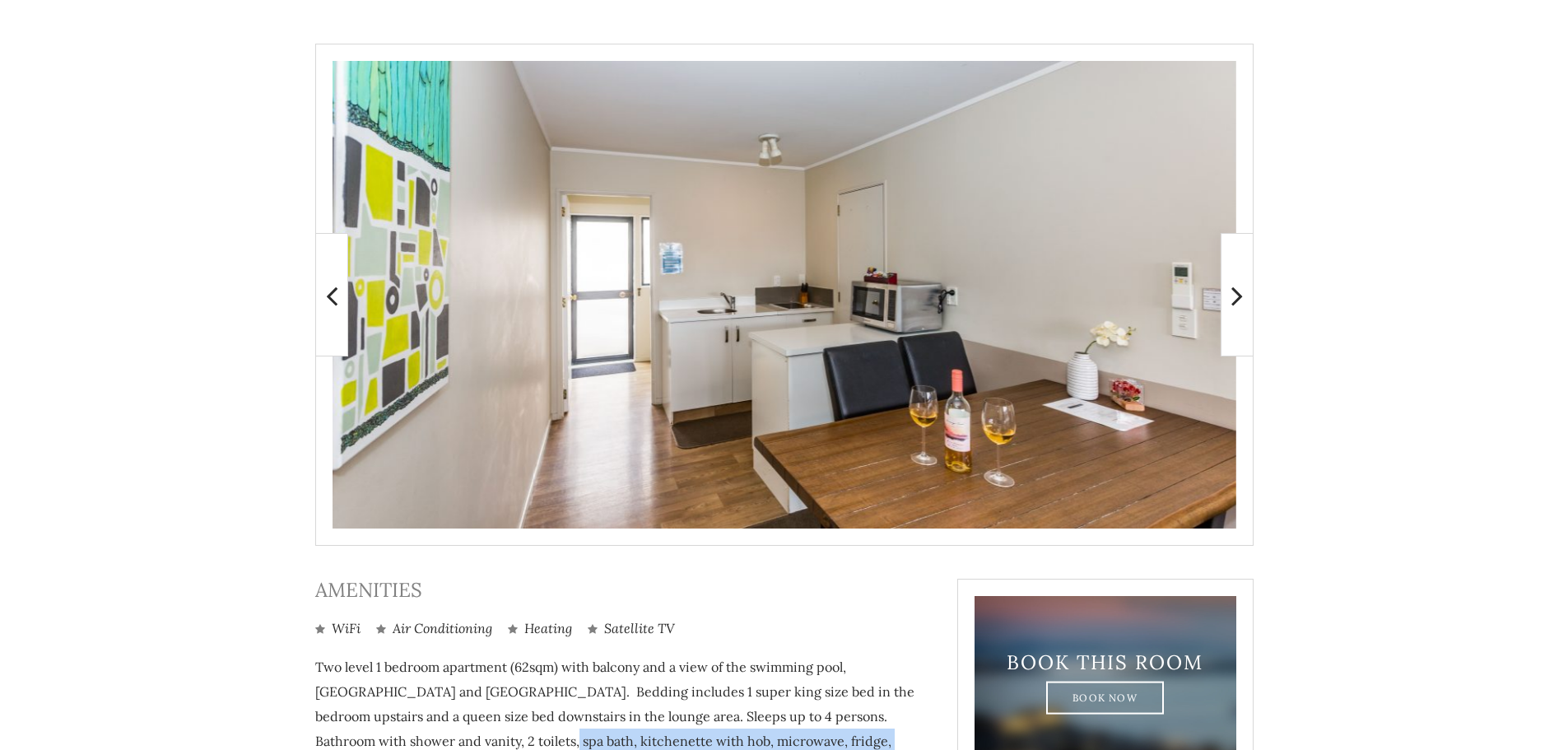
click at [1241, 292] on icon at bounding box center [1237, 295] width 12 height 33
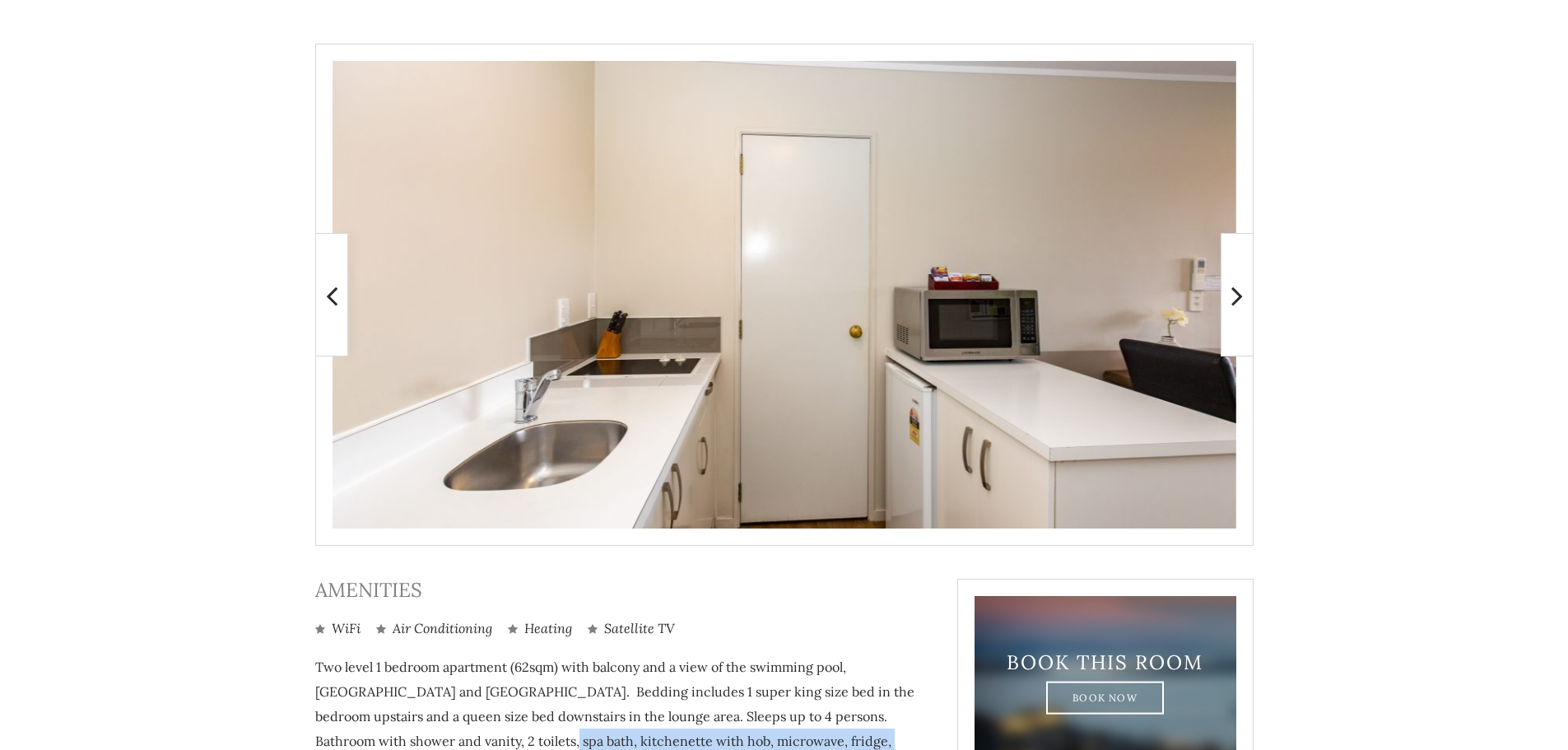
click at [1241, 292] on icon at bounding box center [1237, 295] width 12 height 33
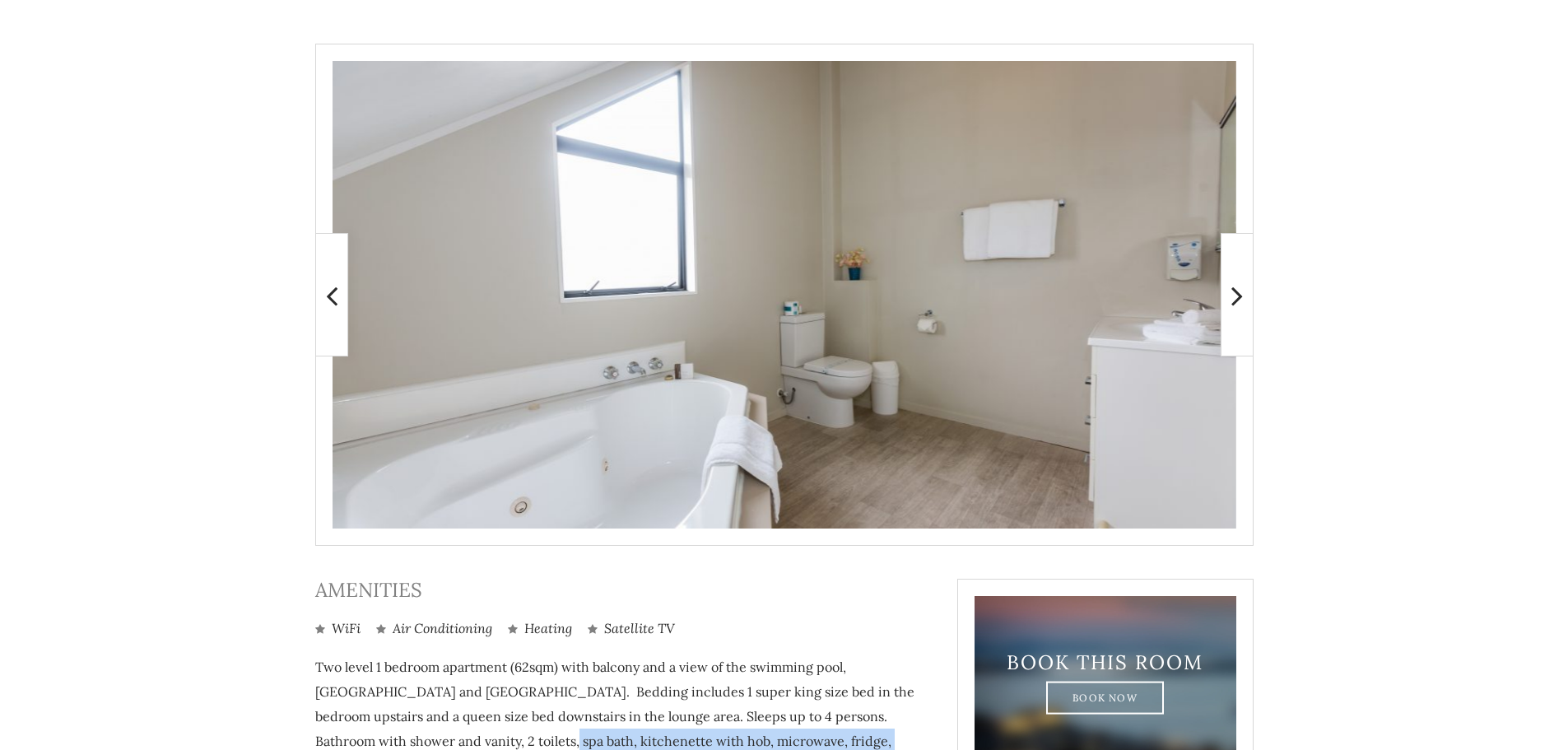
click at [1241, 292] on icon at bounding box center [1237, 295] width 12 height 33
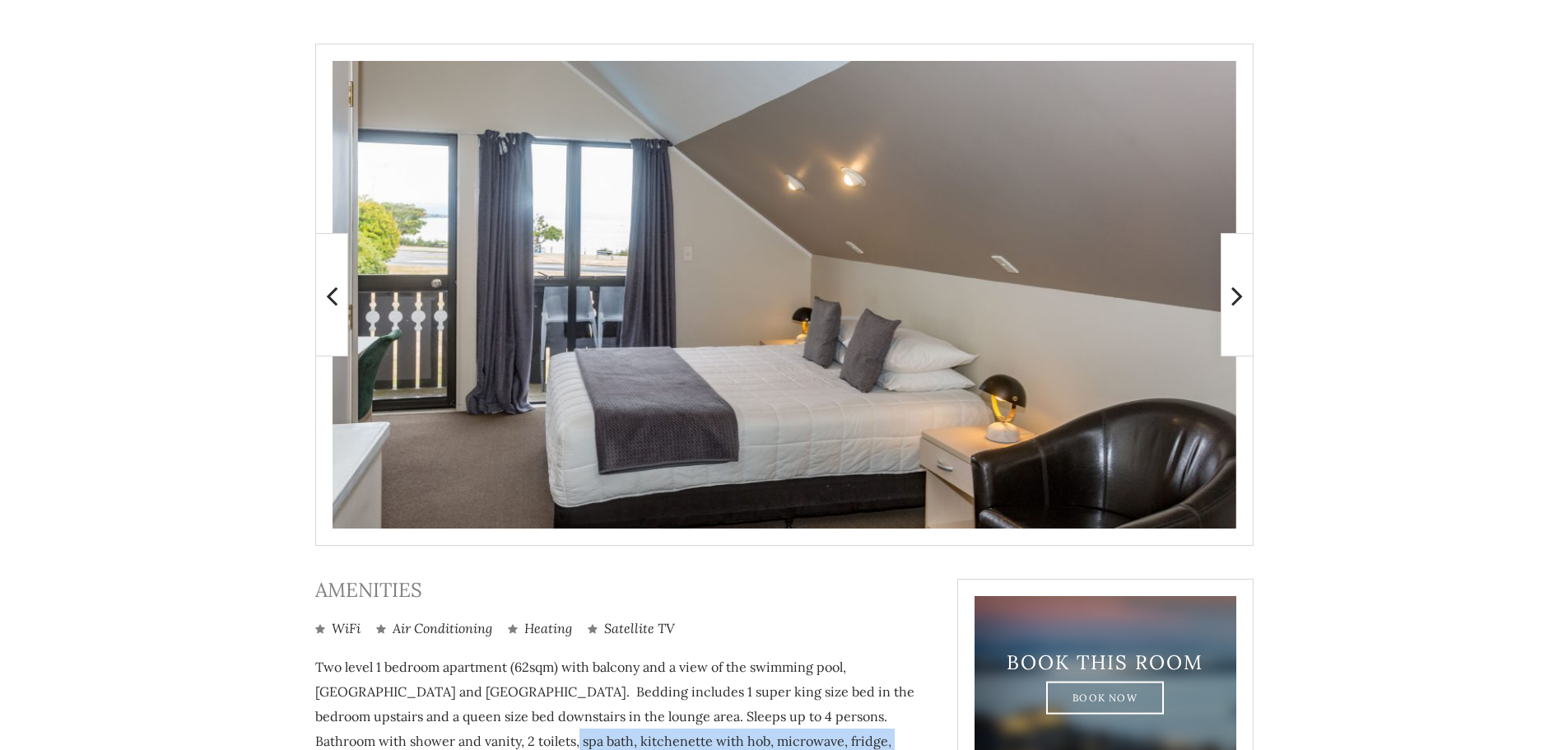
click at [1241, 292] on icon at bounding box center [1237, 295] width 12 height 33
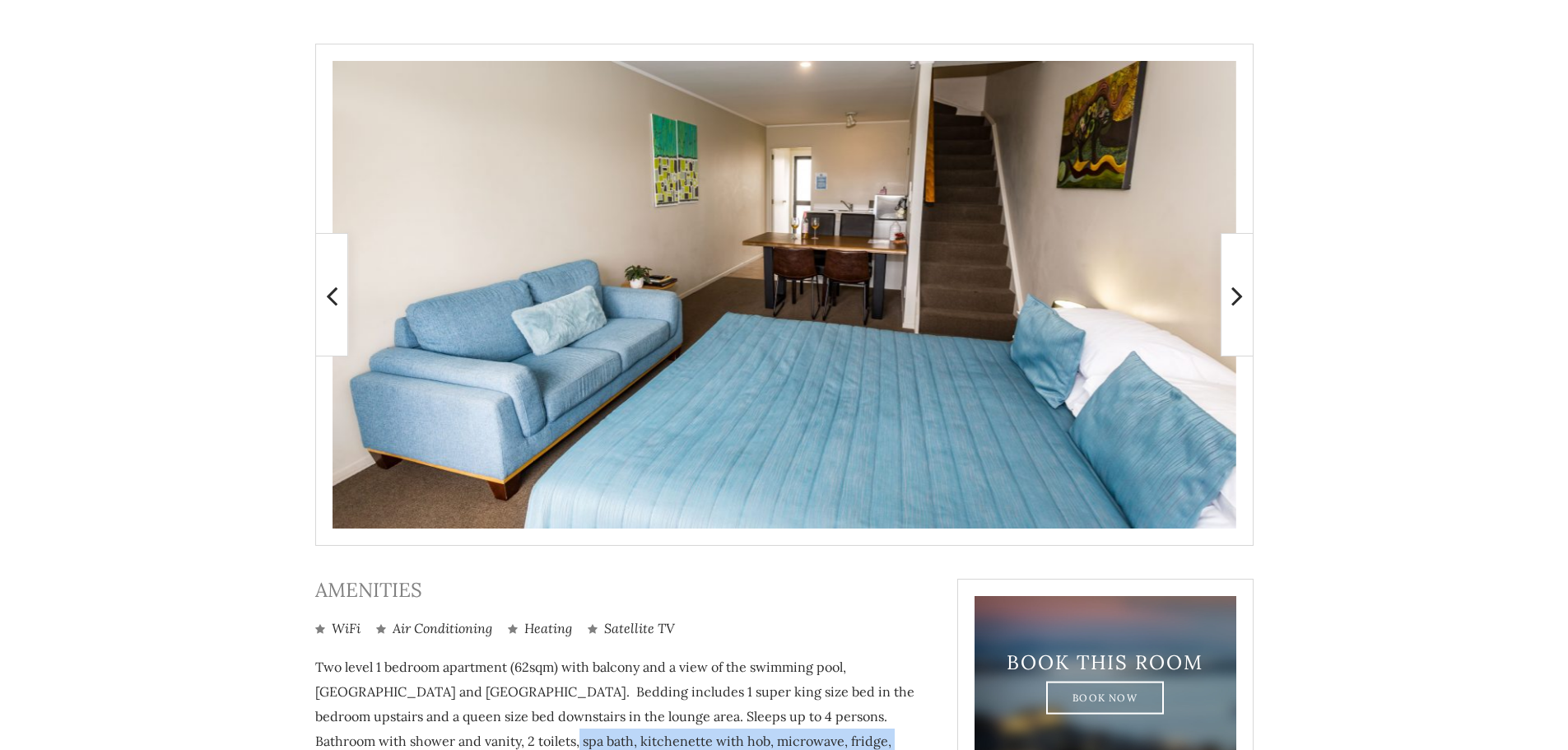
click at [1241, 292] on icon at bounding box center [1237, 295] width 12 height 33
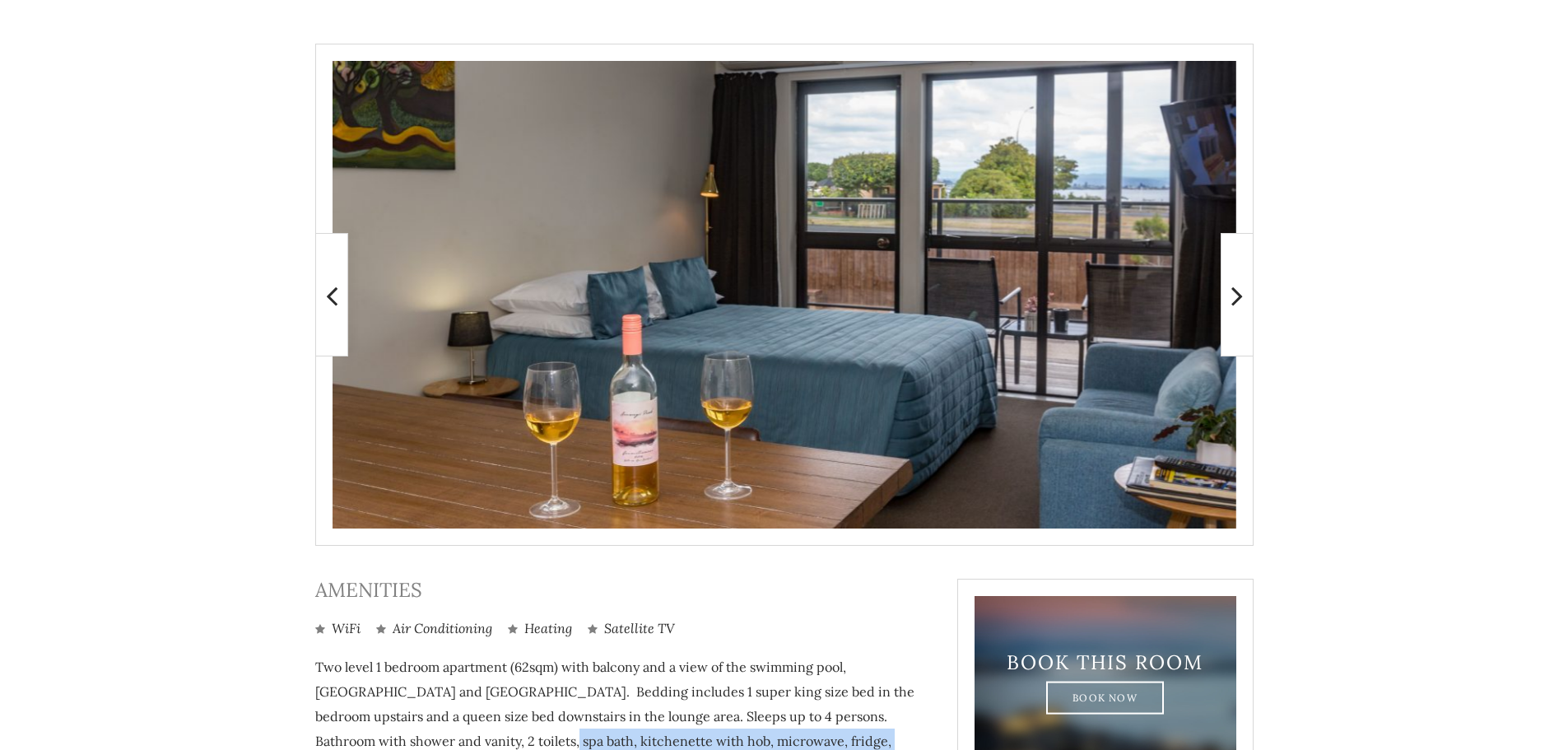
click at [1241, 292] on icon at bounding box center [1237, 295] width 12 height 33
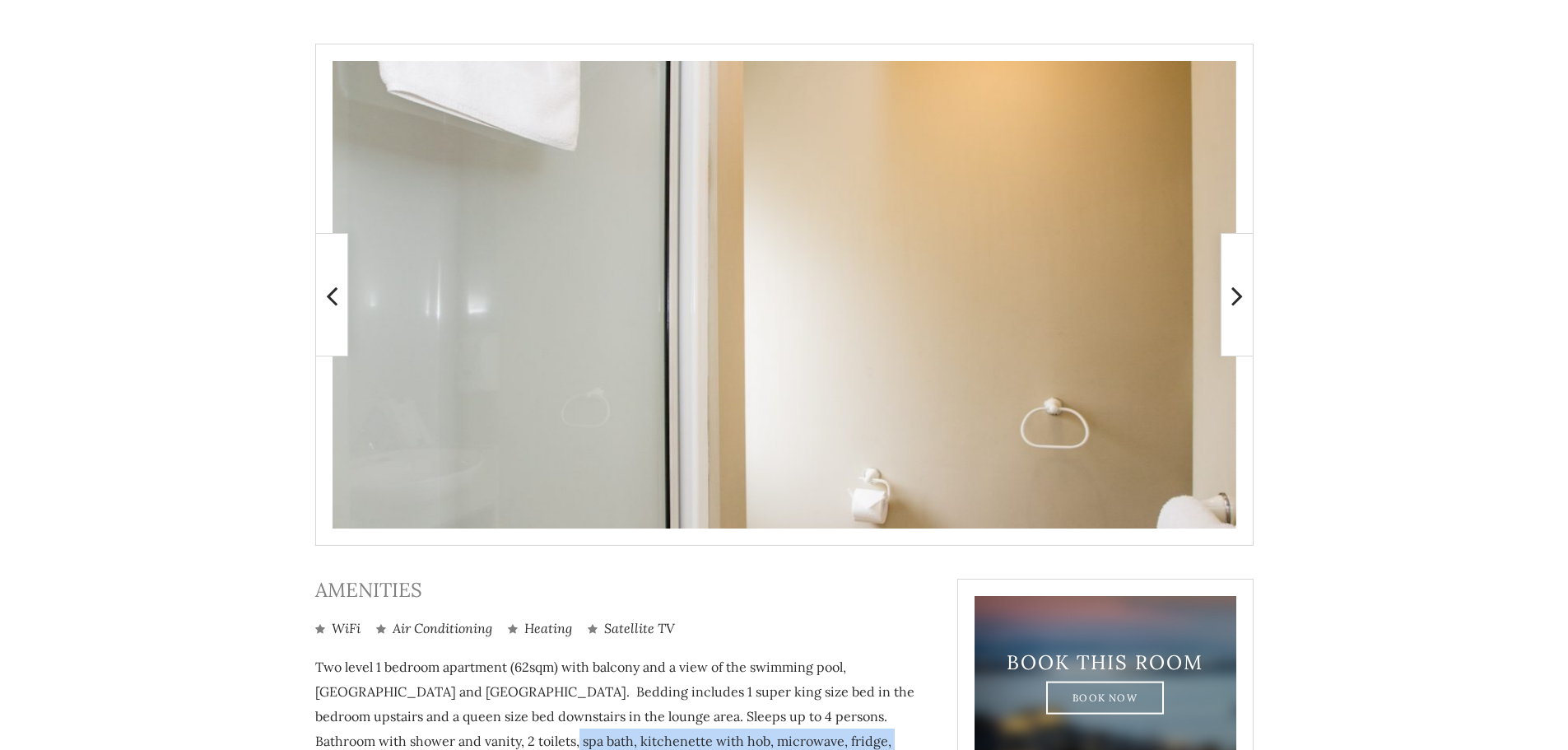
click at [1241, 292] on icon at bounding box center [1237, 295] width 12 height 33
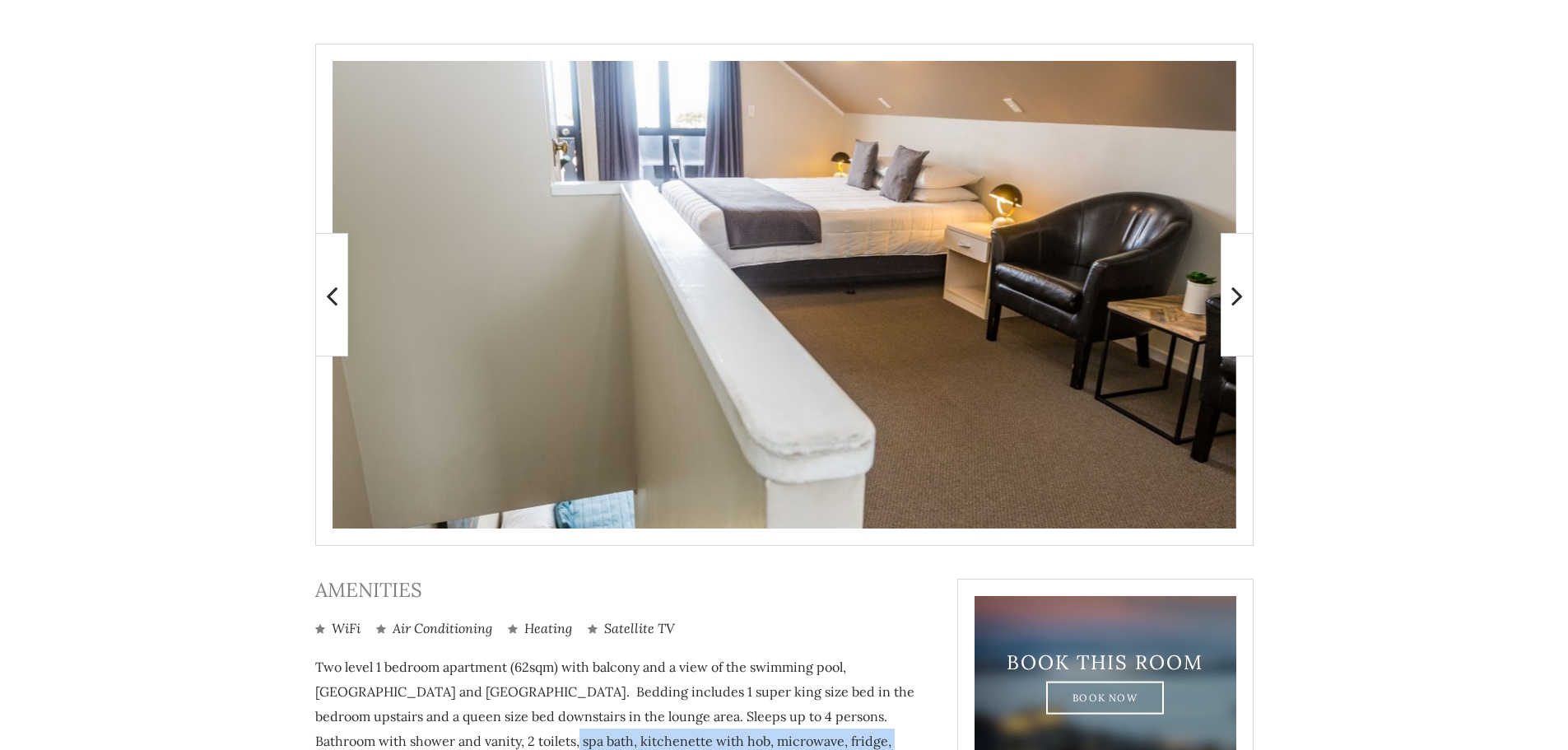
click at [322, 290] on span at bounding box center [331, 294] width 33 height 123
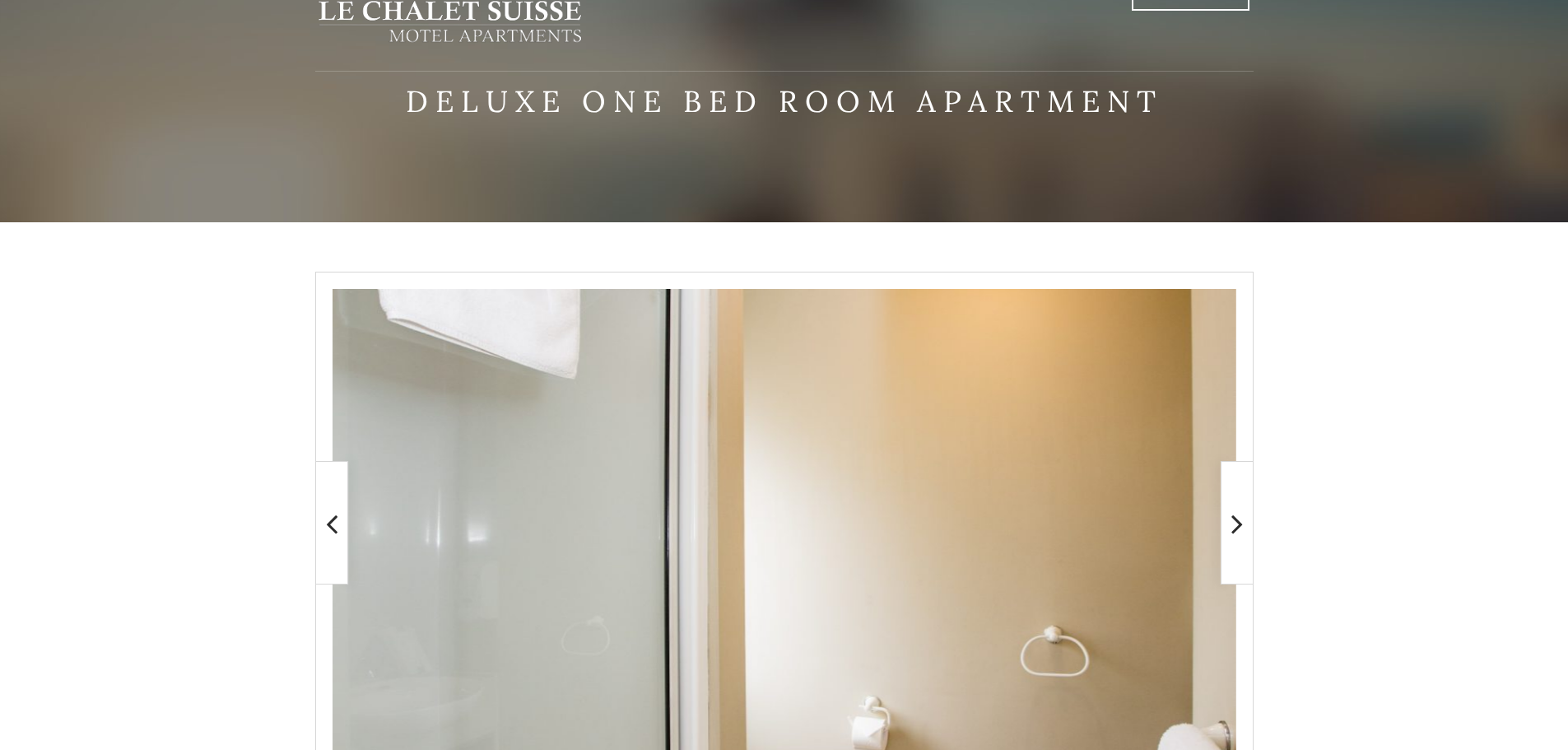
scroll to position [0, 0]
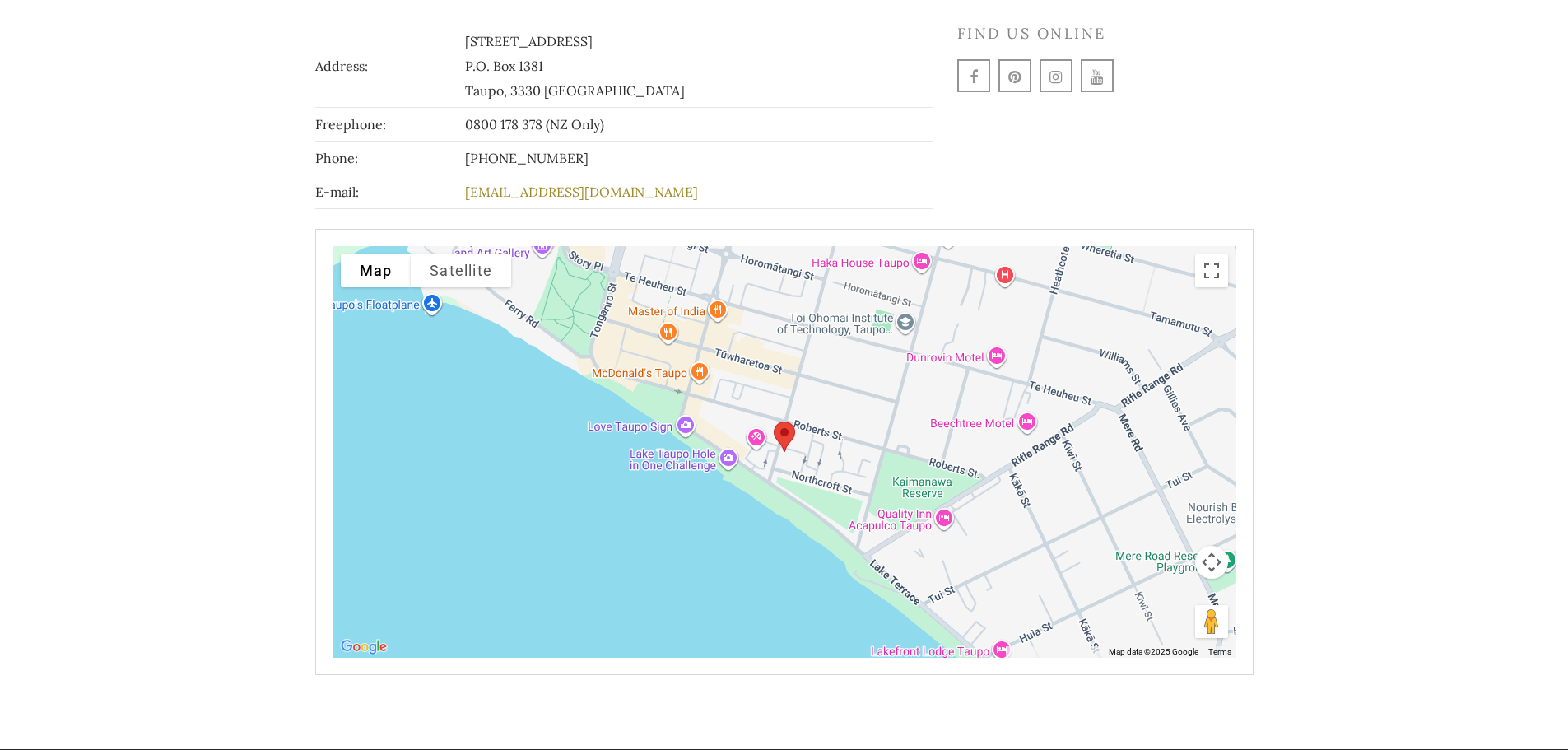
scroll to position [365, 0]
